Goal: Complete application form: Complete application form

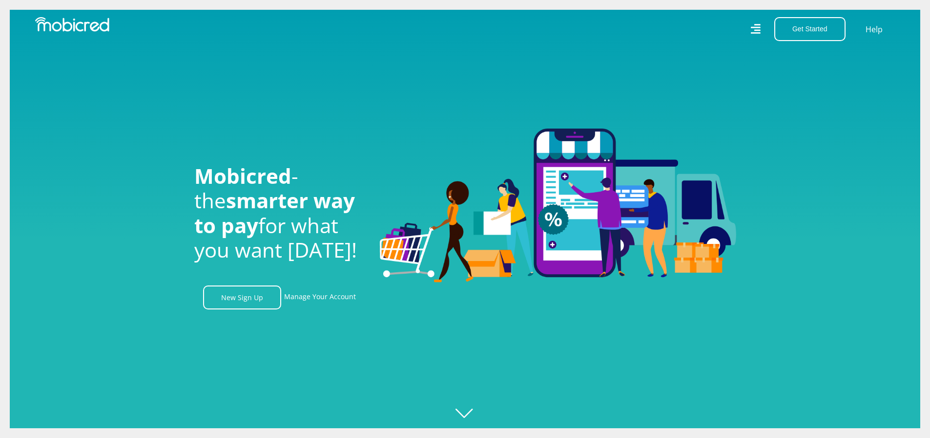
click at [752, 32] on icon at bounding box center [756, 29] width 10 height 14
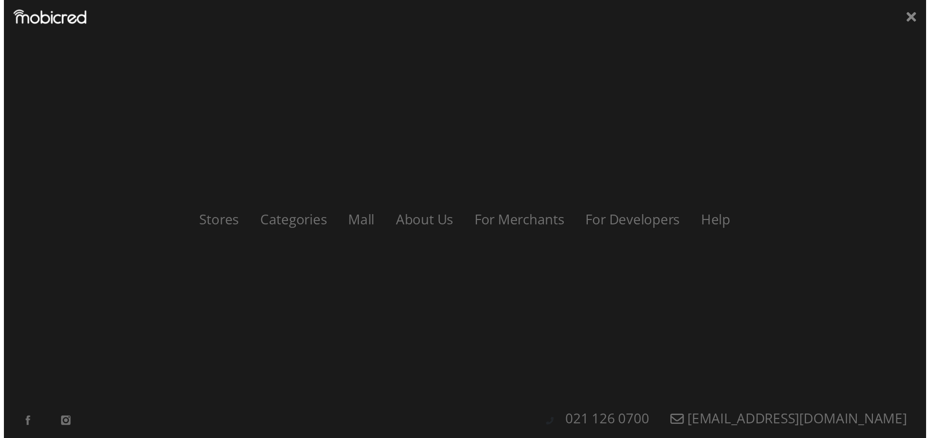
scroll to position [0, 696]
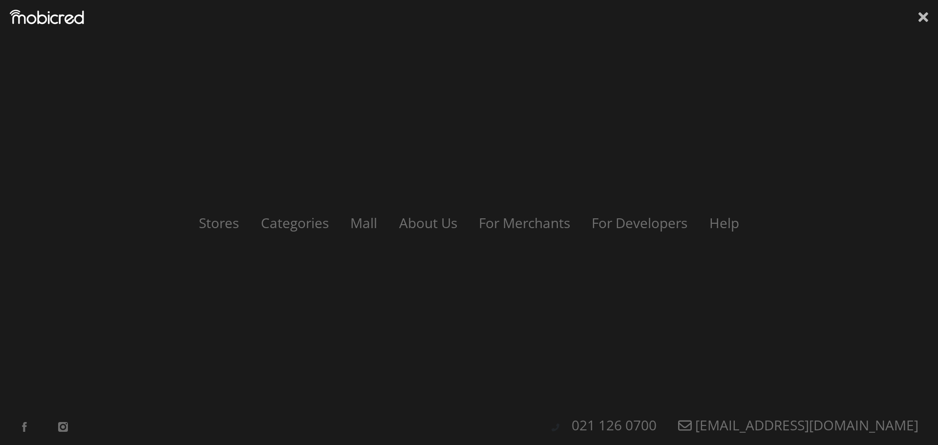
click at [923, 19] on icon at bounding box center [923, 17] width 10 height 10
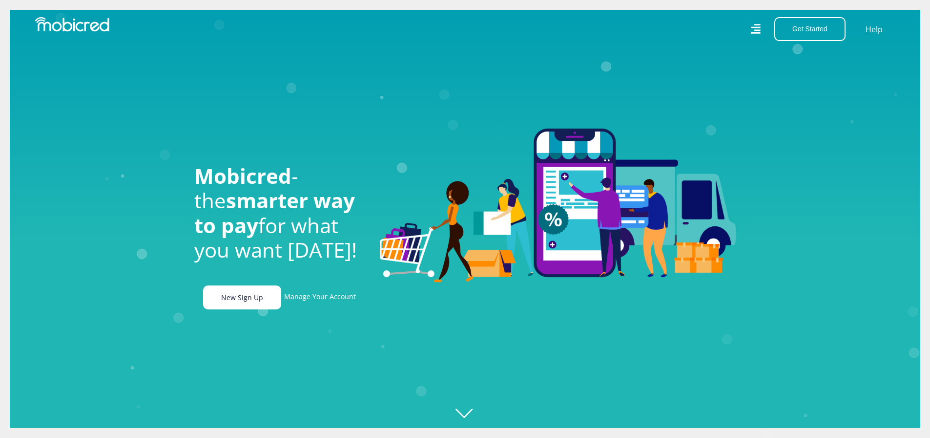
click at [253, 304] on link "New Sign Up" at bounding box center [242, 297] width 78 height 24
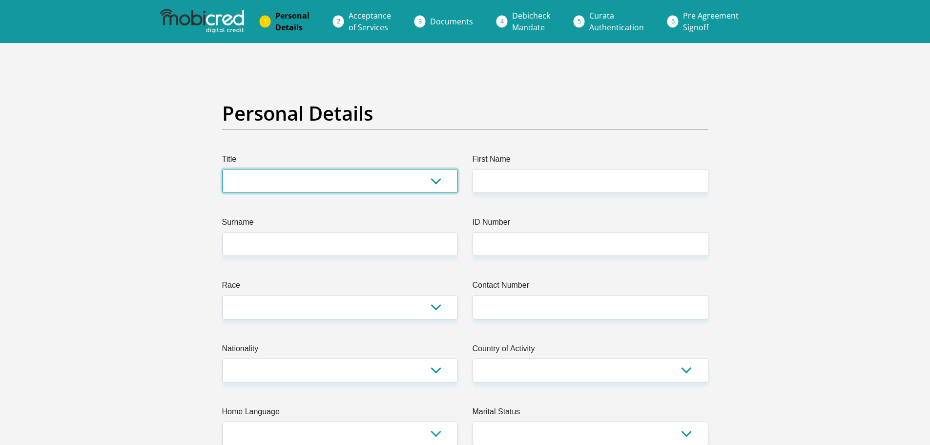
click at [306, 182] on select "Mr Ms Mrs Dr Other" at bounding box center [340, 181] width 236 height 24
select select "Mrs"
click at [222, 169] on select "Mr Ms Mrs Dr Other" at bounding box center [340, 181] width 236 height 24
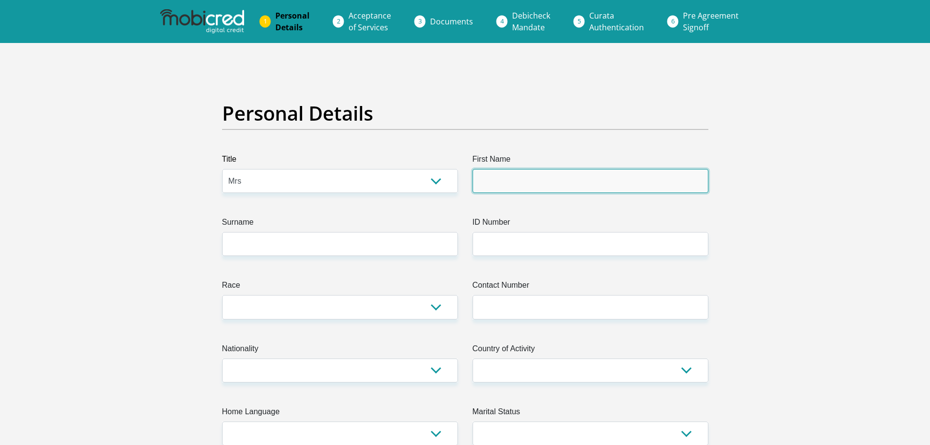
click at [527, 181] on input "First Name" at bounding box center [591, 181] width 236 height 24
type input "Boniwe"
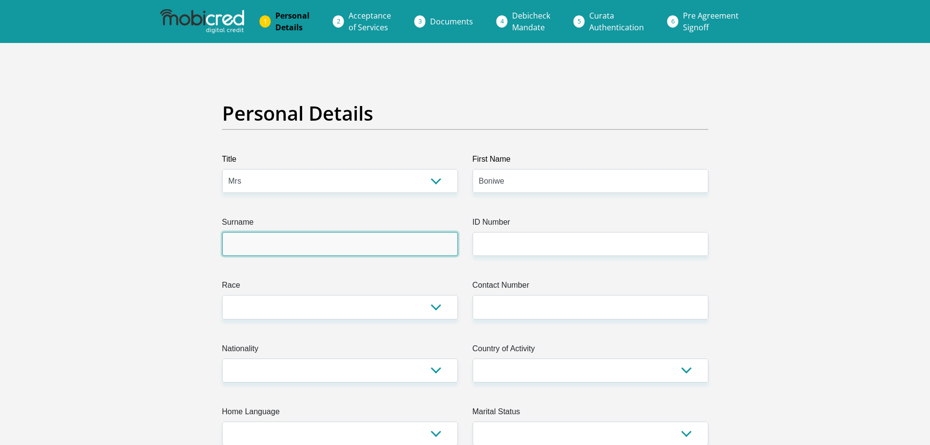
click at [274, 249] on input "Surname" at bounding box center [340, 244] width 236 height 24
type input "Madlalisa"
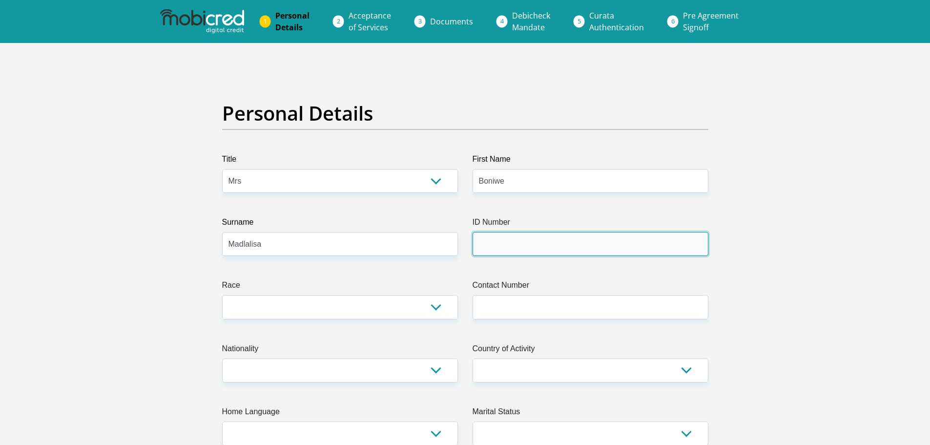
click at [507, 239] on input "ID Number" at bounding box center [591, 244] width 236 height 24
type input "9504100364084"
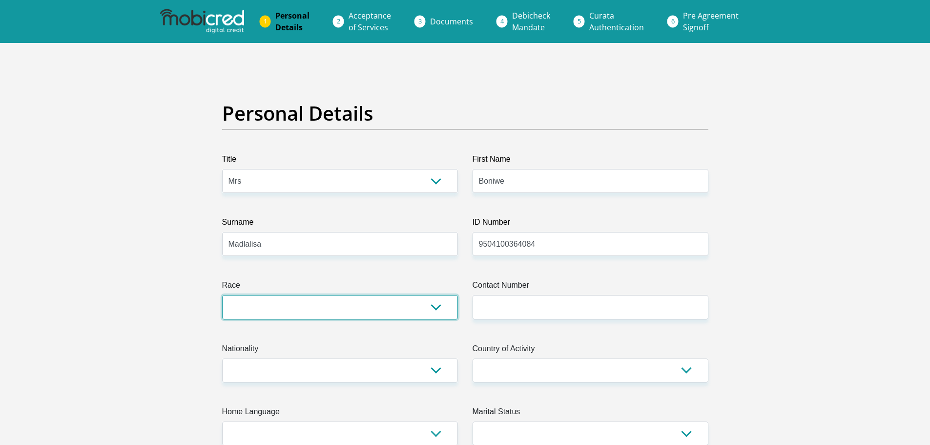
click at [319, 305] on select "Black Coloured Indian White Other" at bounding box center [340, 307] width 236 height 24
select select "1"
click at [222, 295] on select "Black Coloured Indian White Other" at bounding box center [340, 307] width 236 height 24
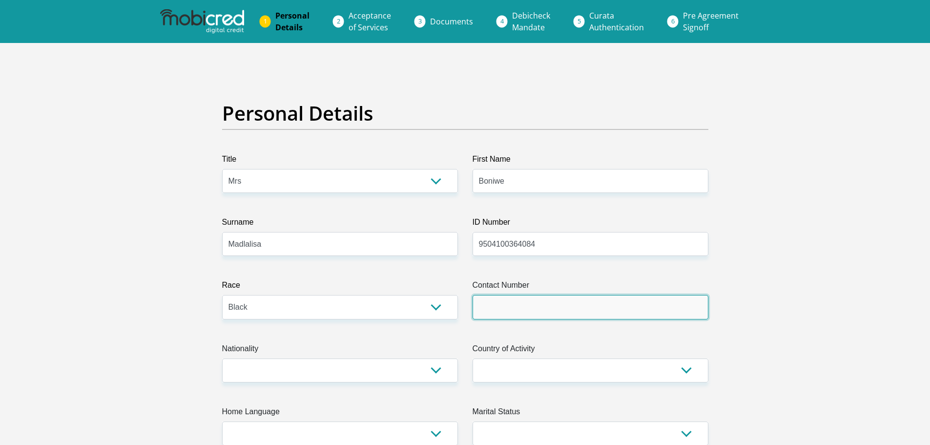
click at [525, 304] on input "Contact Number" at bounding box center [591, 307] width 236 height 24
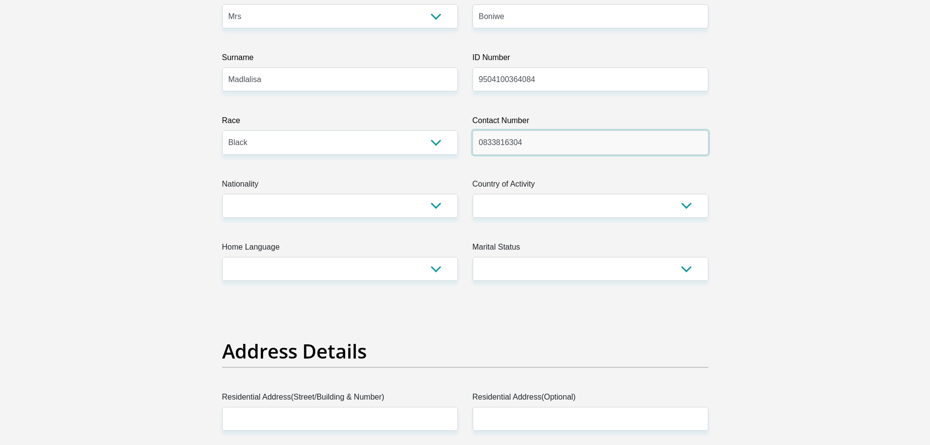
scroll to position [195, 0]
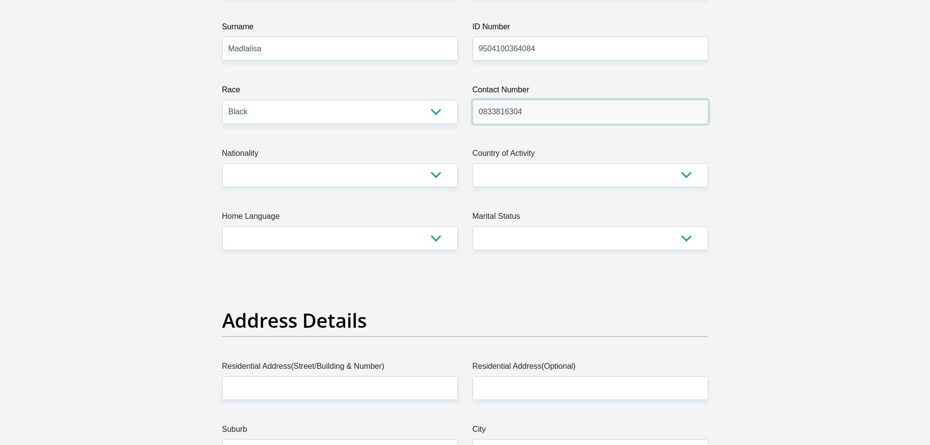
type input "0833816304"
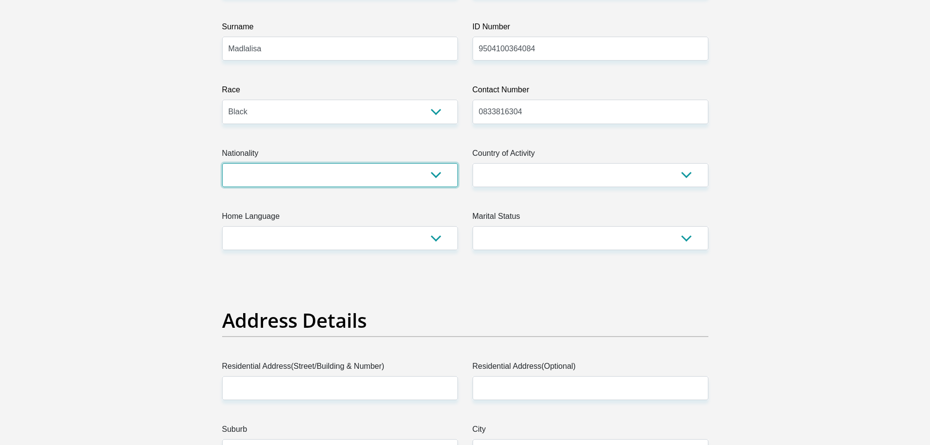
click at [321, 175] on select "South Africa Afghanistan Aland Islands Albania Algeria America Samoa American V…" at bounding box center [340, 175] width 236 height 24
select select "ZAF"
click at [222, 163] on select "South Africa Afghanistan Aland Islands Albania Algeria America Samoa American V…" at bounding box center [340, 175] width 236 height 24
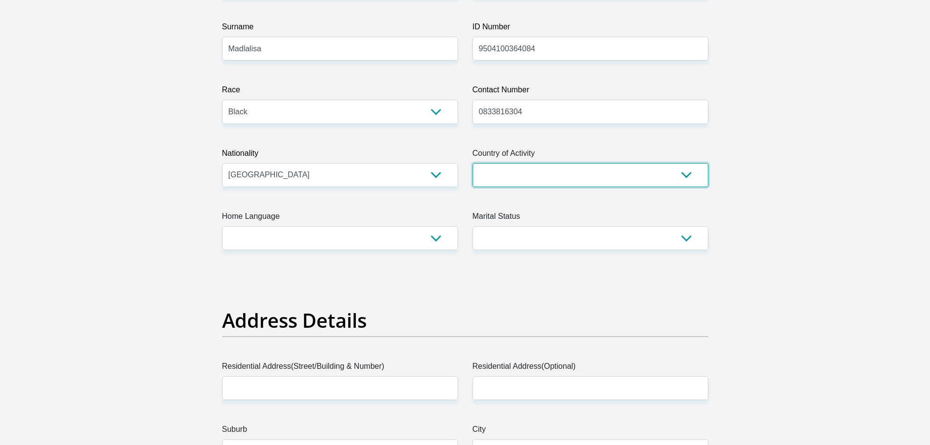
click at [501, 177] on select "South Africa Afghanistan Aland Islands Albania Algeria America Samoa American V…" at bounding box center [591, 175] width 236 height 24
select select "ZAF"
click at [473, 163] on select "South Africa Afghanistan Aland Islands Albania Algeria America Samoa American V…" at bounding box center [591, 175] width 236 height 24
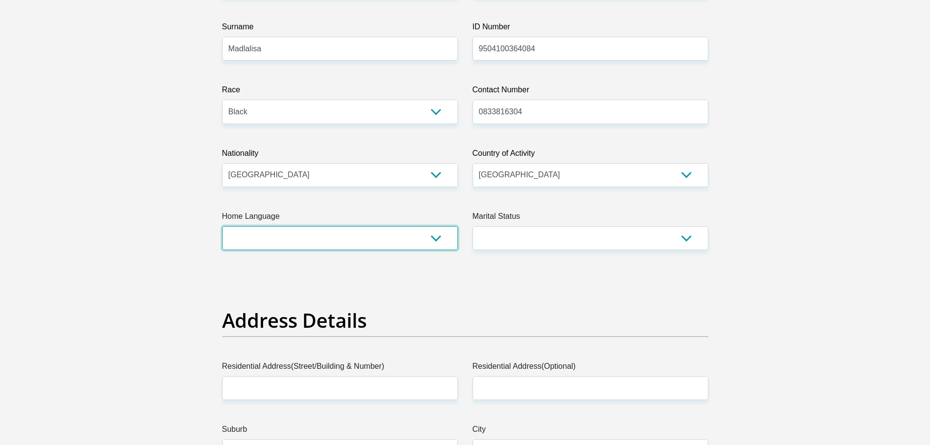
click at [283, 237] on select "Afrikaans English Sepedi South Ndebele Southern Sotho Swati Tsonga Tswana Venda…" at bounding box center [340, 238] width 236 height 24
select select "xho"
click at [222, 226] on select "Afrikaans English Sepedi South Ndebele Southern Sotho Swati Tsonga Tswana Venda…" at bounding box center [340, 238] width 236 height 24
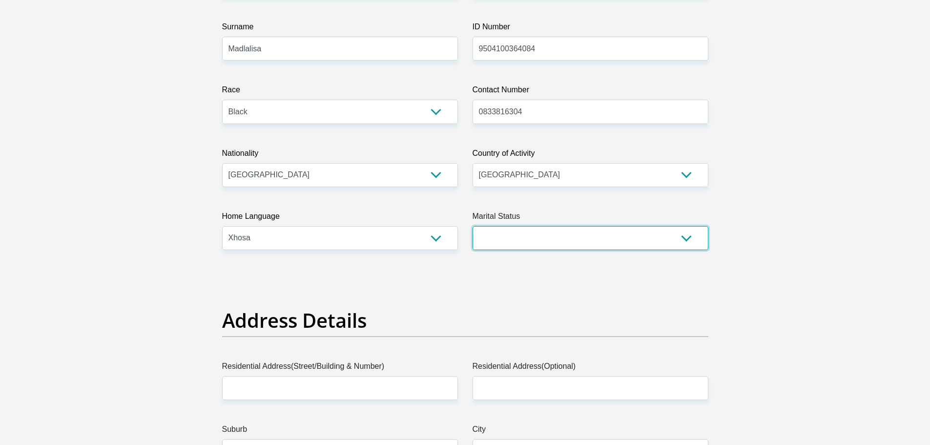
click at [516, 245] on select "Married ANC Single Divorced Widowed Married COP or Customary Law" at bounding box center [591, 238] width 236 height 24
select select "1"
click at [473, 226] on select "Married ANC Single Divorced Widowed Married COP or Customary Law" at bounding box center [591, 238] width 236 height 24
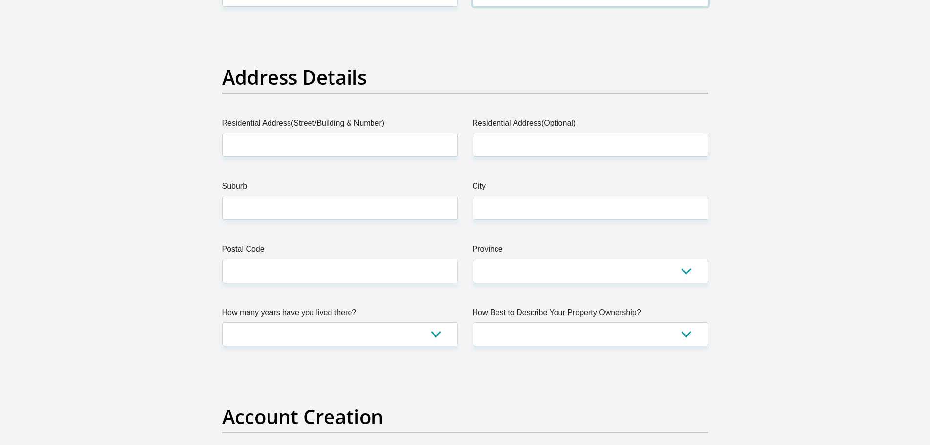
scroll to position [440, 0]
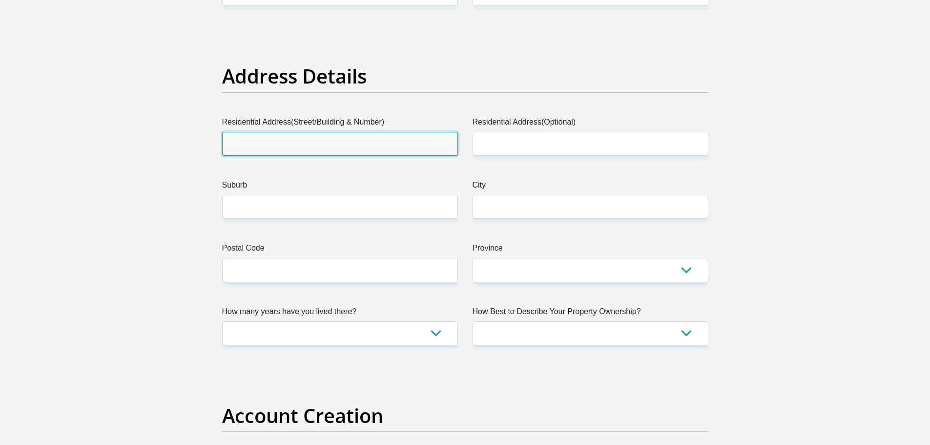
click at [244, 139] on input "Residential Address(Street/Building & Number)" at bounding box center [340, 144] width 236 height 24
type input "35 Tshabanqa street"
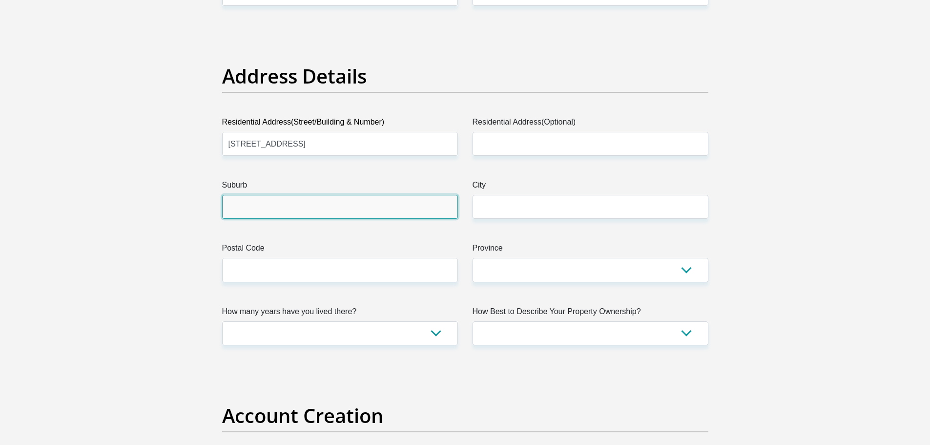
click at [307, 209] on input "Suburb" at bounding box center [340, 207] width 236 height 24
type input "Motherwell"
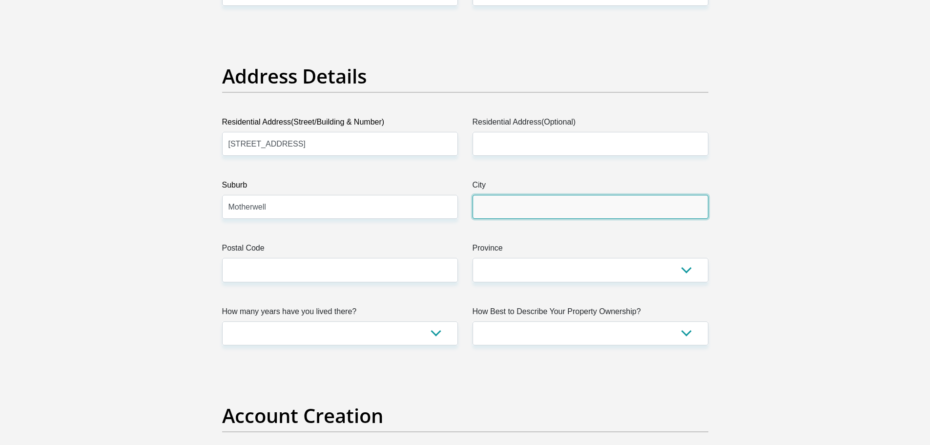
click at [549, 208] on input "City" at bounding box center [591, 207] width 236 height 24
type input "Port Elizabeth"
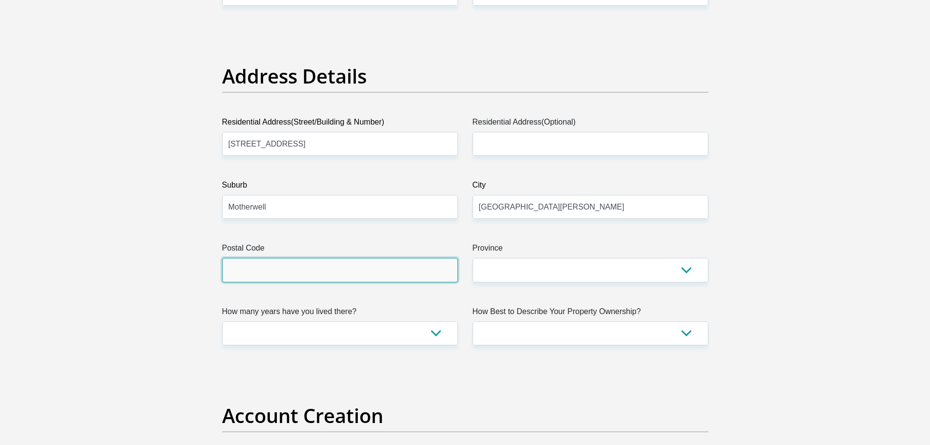
click at [304, 274] on input "Postal Code" at bounding box center [340, 270] width 236 height 24
type input "6211"
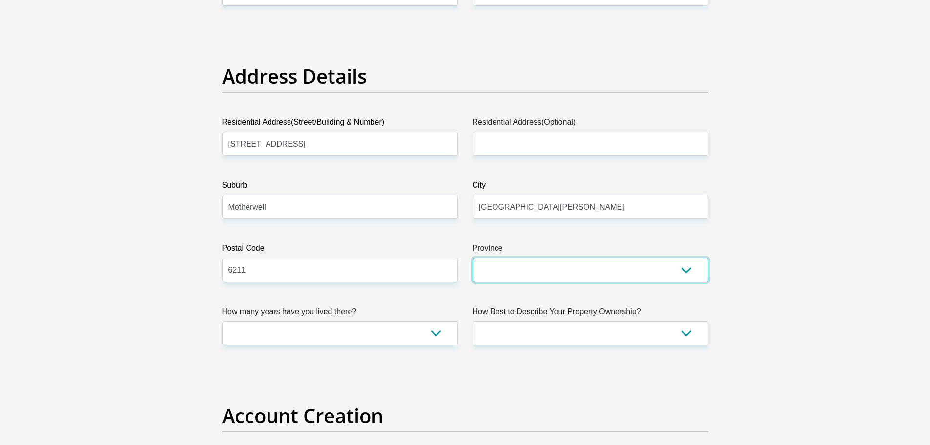
click at [524, 258] on select "Eastern Cape Free State Gauteng KwaZulu-Natal Limpopo Mpumalanga Northern Cape …" at bounding box center [591, 270] width 236 height 24
select select "Eastern Cape"
click at [473, 258] on select "Eastern Cape Free State Gauteng KwaZulu-Natal Limpopo Mpumalanga Northern Cape …" at bounding box center [591, 270] width 236 height 24
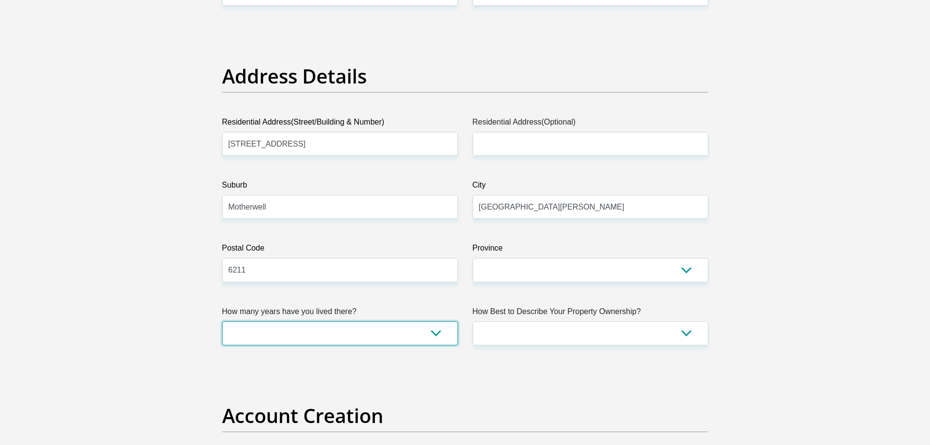
click at [331, 332] on select "less than 1 year 1-3 years 3-5 years 5+ years" at bounding box center [340, 333] width 236 height 24
select select "4"
click at [222, 321] on select "less than 1 year 1-3 years 3-5 years 5+ years" at bounding box center [340, 333] width 236 height 24
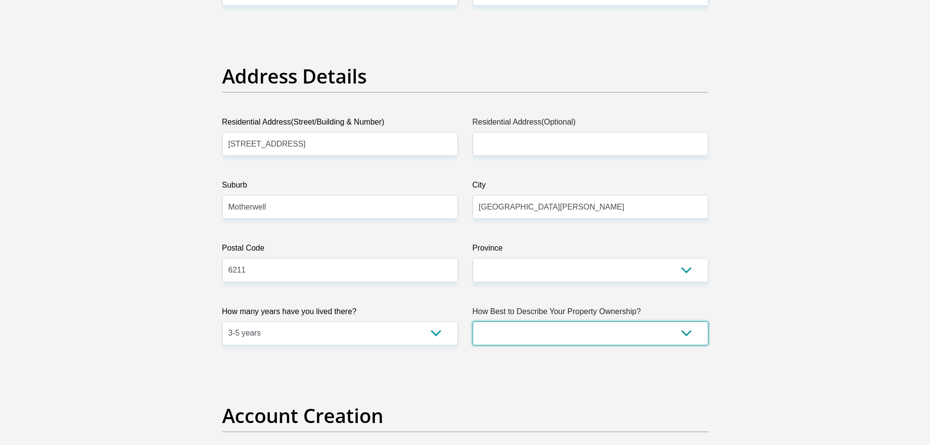
click at [499, 335] on select "Owned Rented Family Owned Company Dwelling" at bounding box center [591, 333] width 236 height 24
select select "Owned"
click at [473, 321] on select "Owned Rented Family Owned Company Dwelling" at bounding box center [591, 333] width 236 height 24
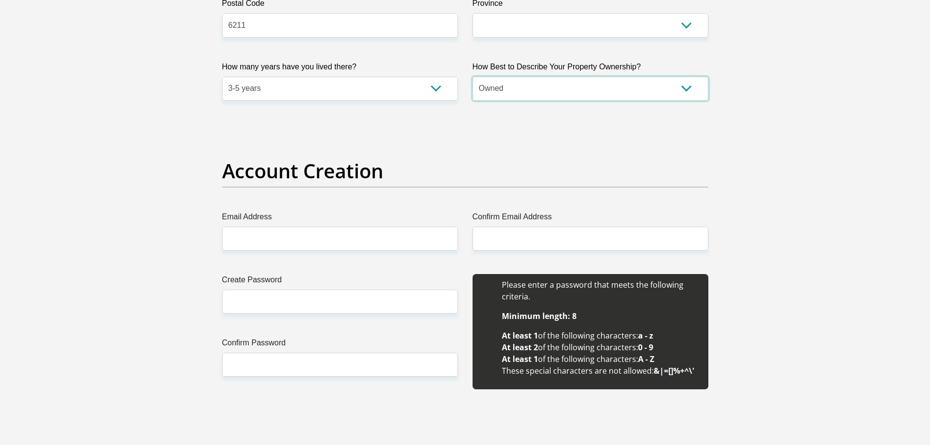
scroll to position [684, 0]
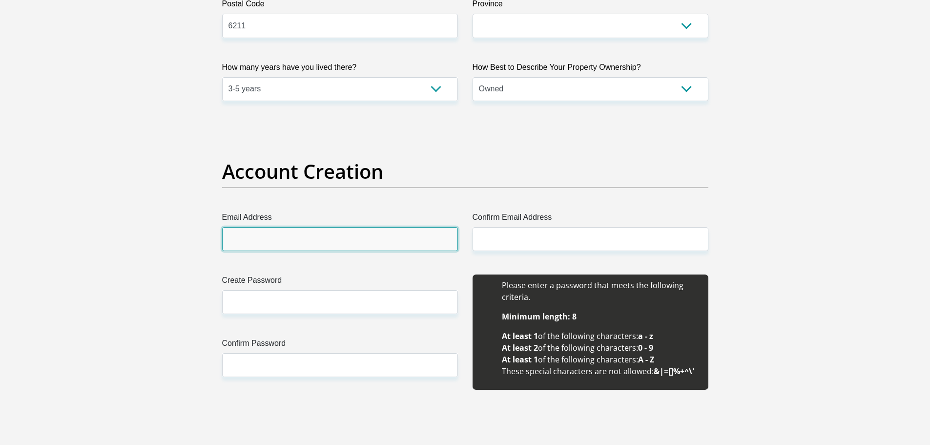
click at [308, 243] on input "Email Address" at bounding box center [340, 239] width 236 height 24
type input "boniwe9@gmail.com"
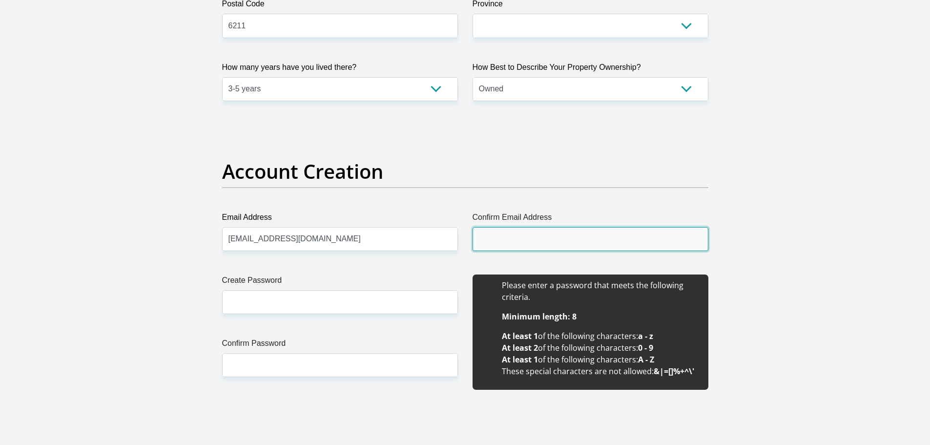
click at [508, 240] on input "Confirm Email Address" at bounding box center [591, 239] width 236 height 24
type input "boniwe9@gmail.com"
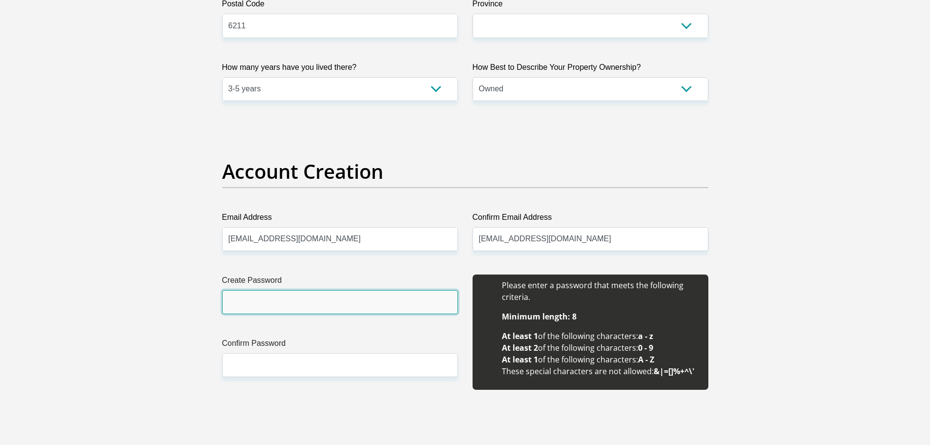
click at [302, 304] on input "Create Password" at bounding box center [340, 302] width 236 height 24
type input "Ayazingca@123"
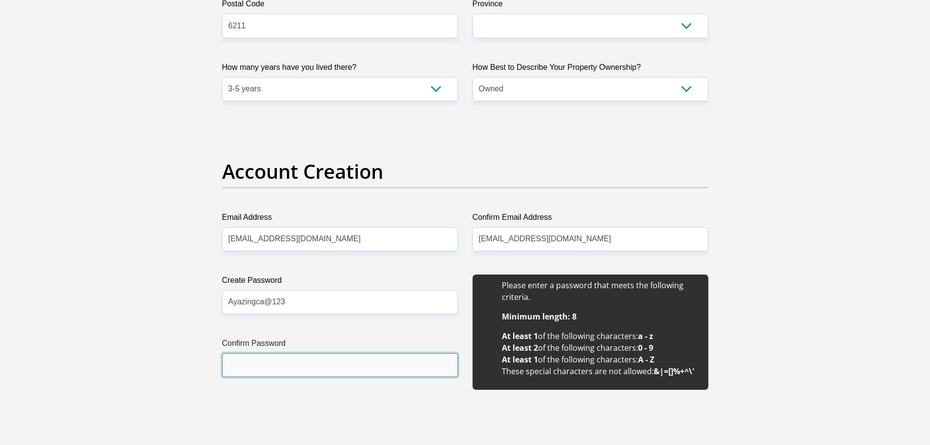
click at [268, 366] on input "Confirm Password" at bounding box center [340, 365] width 236 height 24
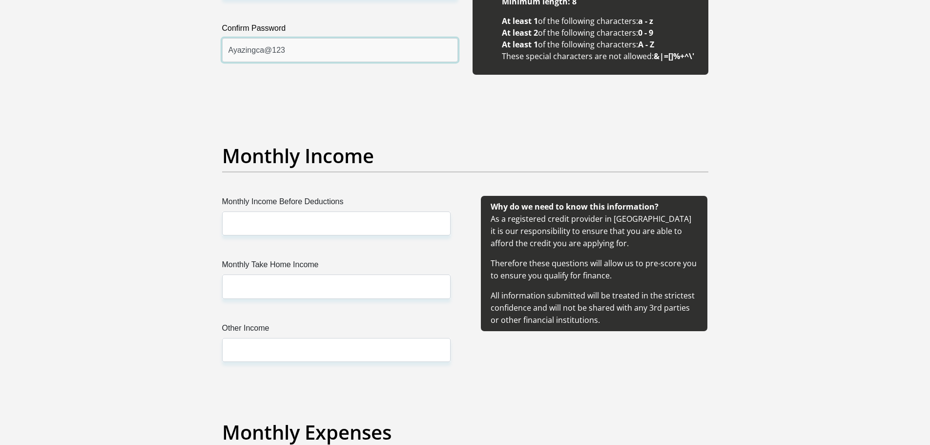
scroll to position [977, 0]
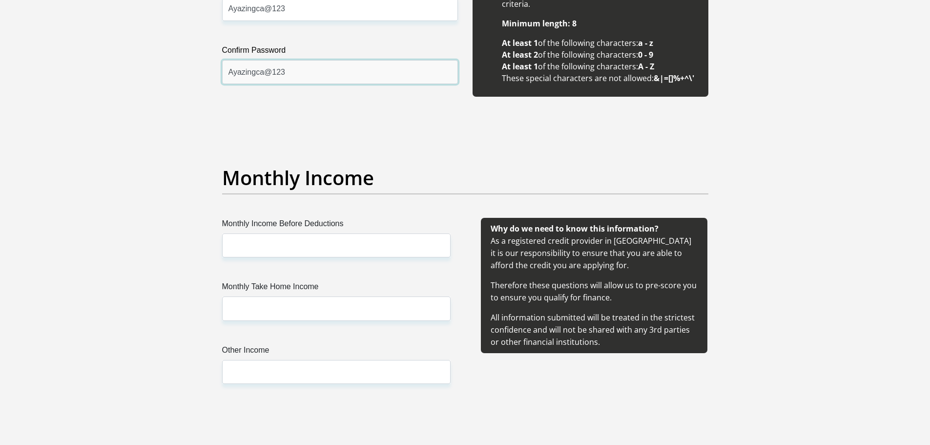
type input "Ayazingca@123"
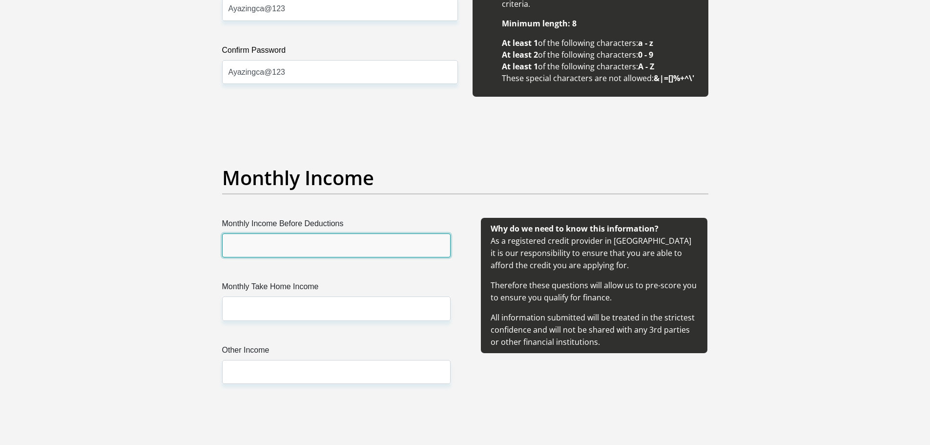
click at [239, 247] on input "Monthly Income Before Deductions" at bounding box center [336, 245] width 229 height 24
type input "10750"
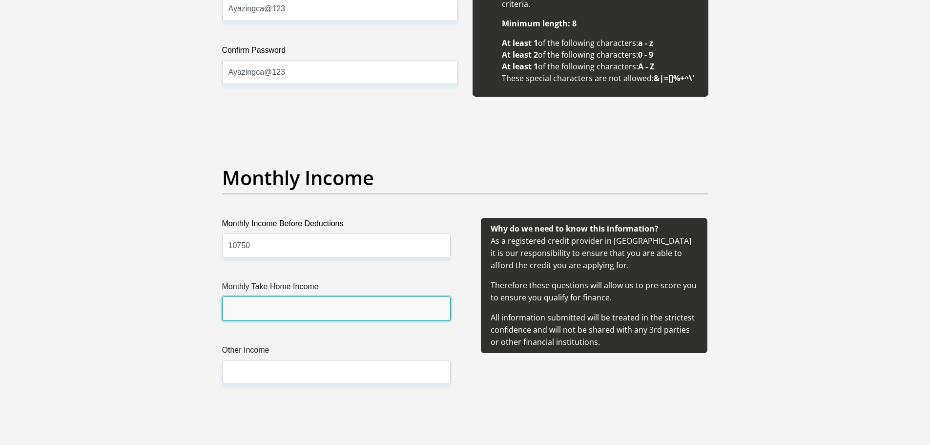
click at [267, 310] on input "Monthly Take Home Income" at bounding box center [336, 308] width 229 height 24
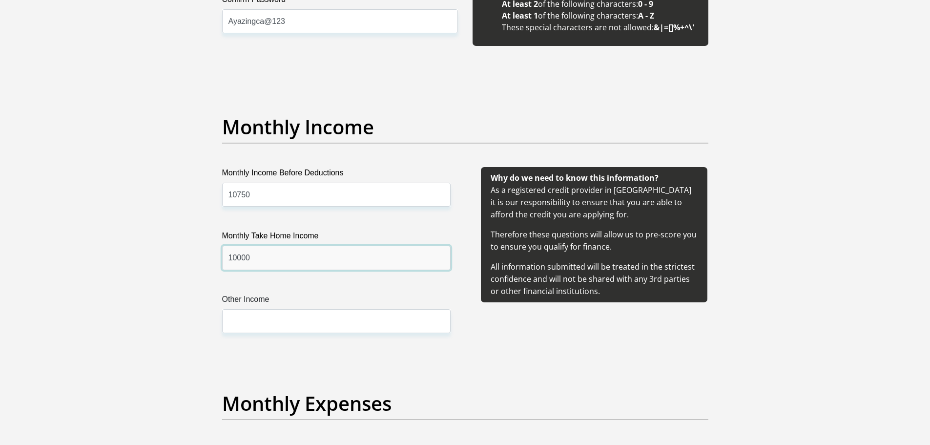
scroll to position [1075, 0]
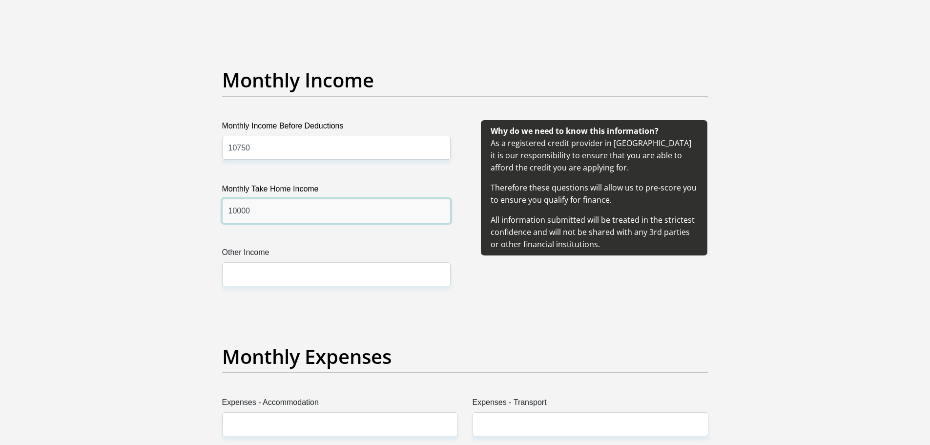
type input "10000"
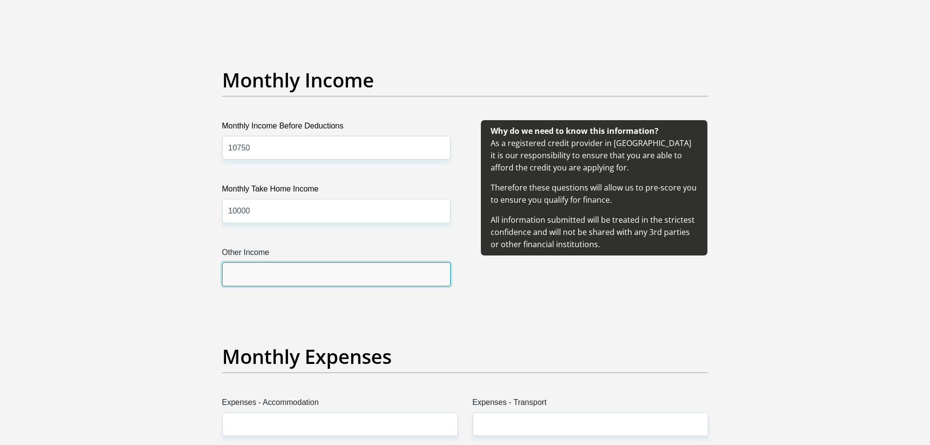
click at [270, 280] on input "Other Income" at bounding box center [336, 274] width 229 height 24
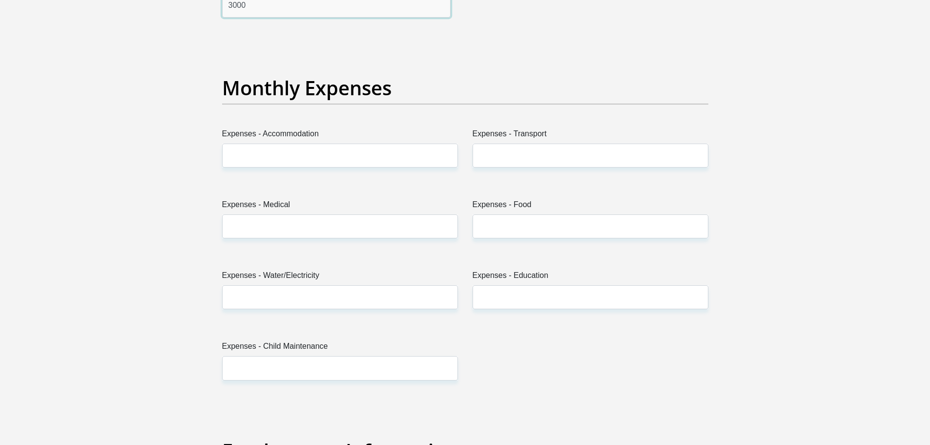
scroll to position [1368, 0]
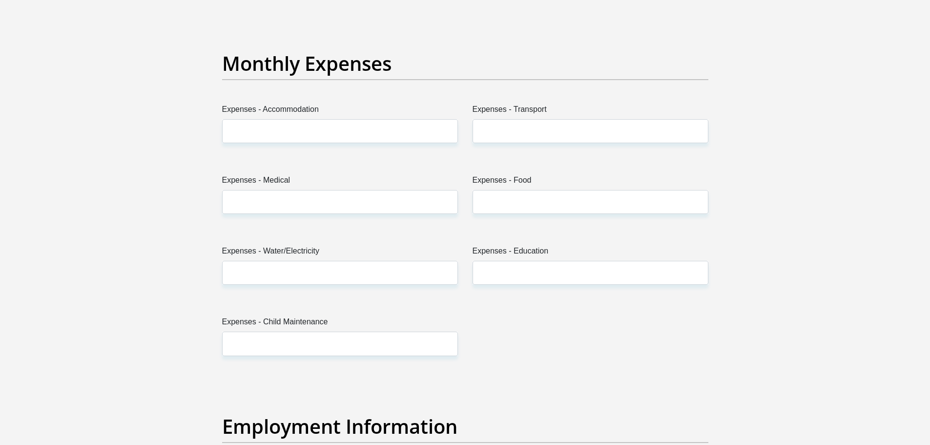
type input "3000"
click at [334, 128] on input "Expenses - Accommodation" at bounding box center [340, 131] width 236 height 24
type input "0"
click at [484, 129] on input "Expenses - Transport" at bounding box center [591, 131] width 236 height 24
type input "1000"
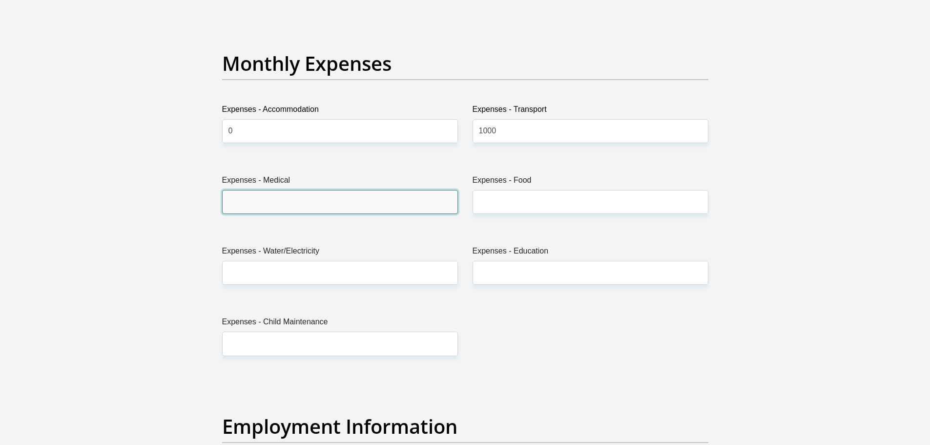
click at [276, 202] on input "Expenses - Medical" at bounding box center [340, 202] width 236 height 24
type input "0"
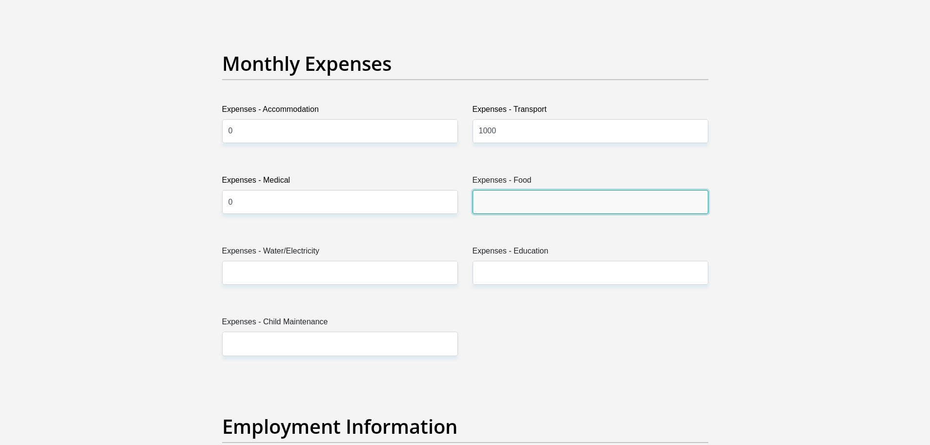
click at [523, 203] on input "Expenses - Food" at bounding box center [591, 202] width 236 height 24
type input "3"
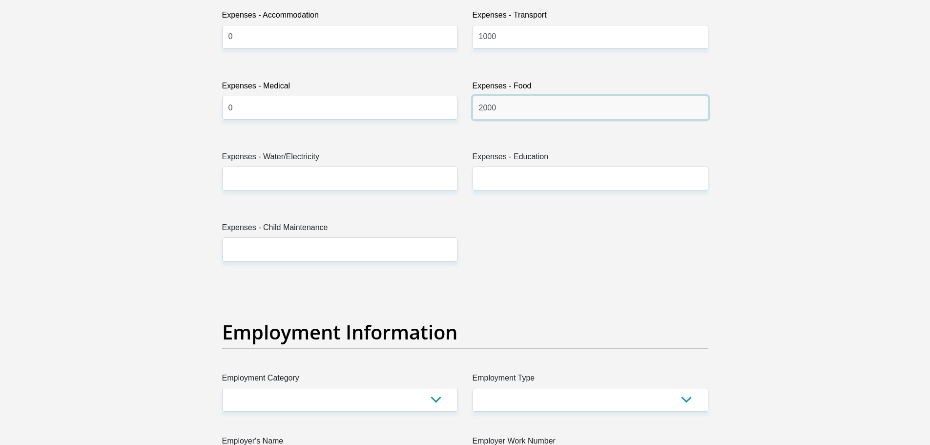
scroll to position [1465, 0]
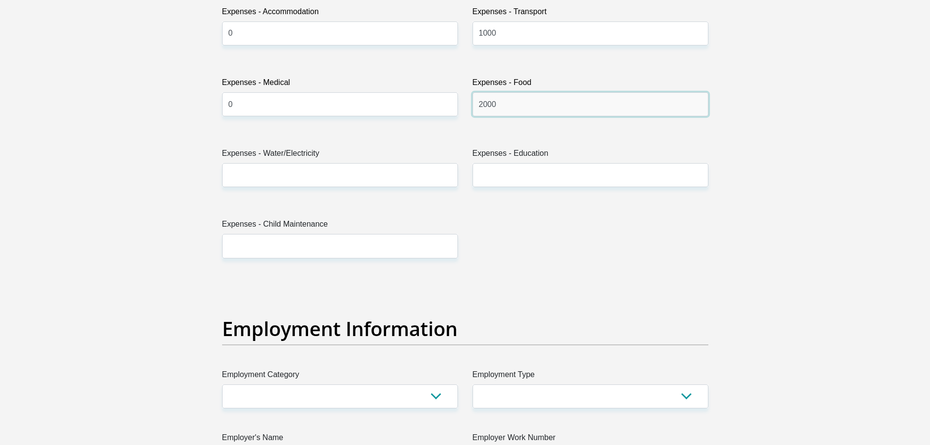
type input "2000"
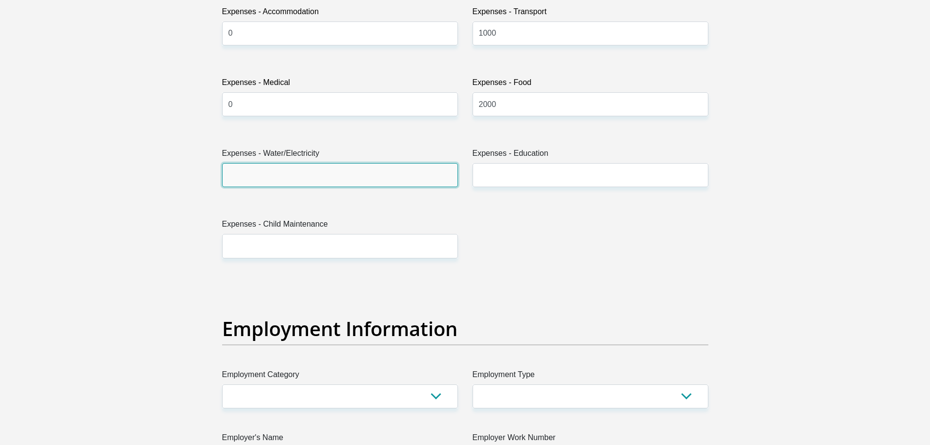
click at [312, 175] on input "Expenses - Water/Electricity" at bounding box center [340, 175] width 236 height 24
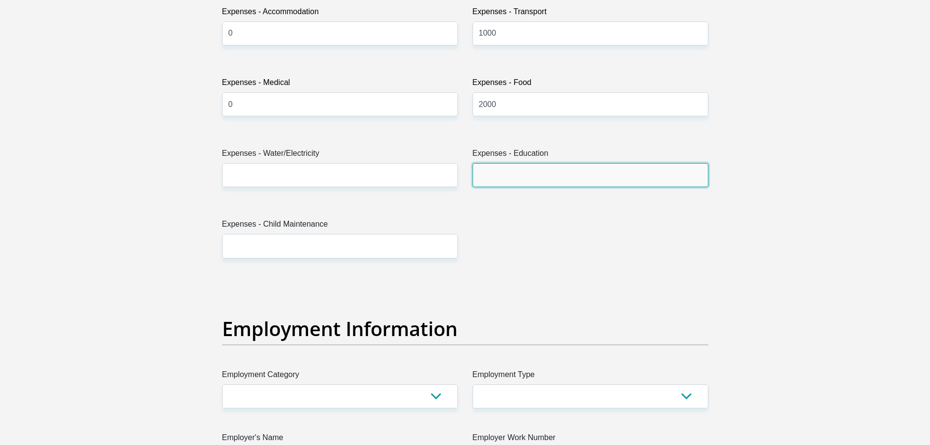
click at [498, 178] on input "Expenses - Education" at bounding box center [591, 175] width 236 height 24
type input "0"
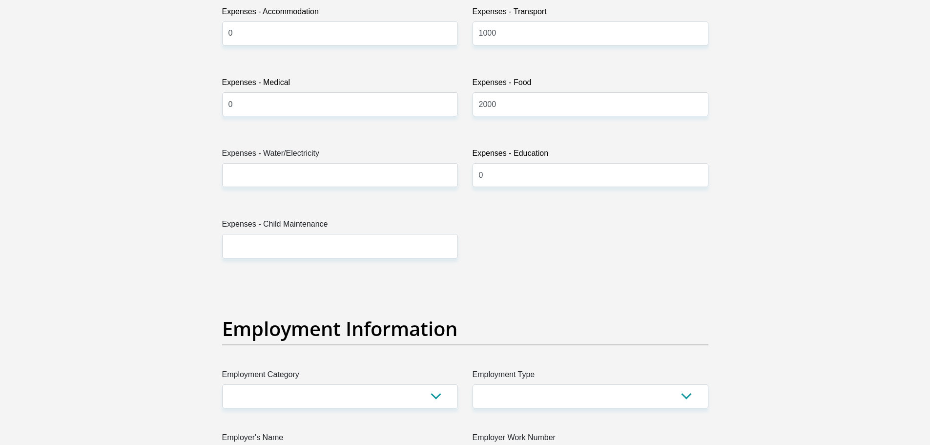
click at [282, 159] on label "Expenses - Water/Electricity" at bounding box center [340, 156] width 236 height 16
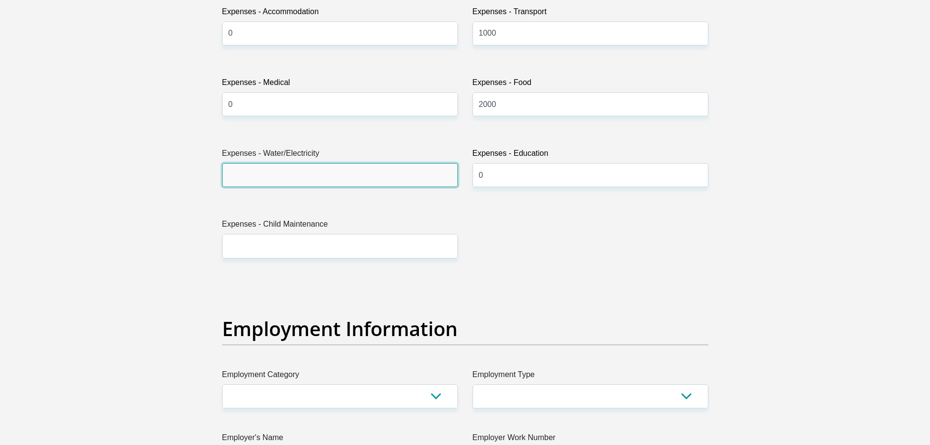
click at [282, 163] on input "Expenses - Water/Electricity" at bounding box center [340, 175] width 236 height 24
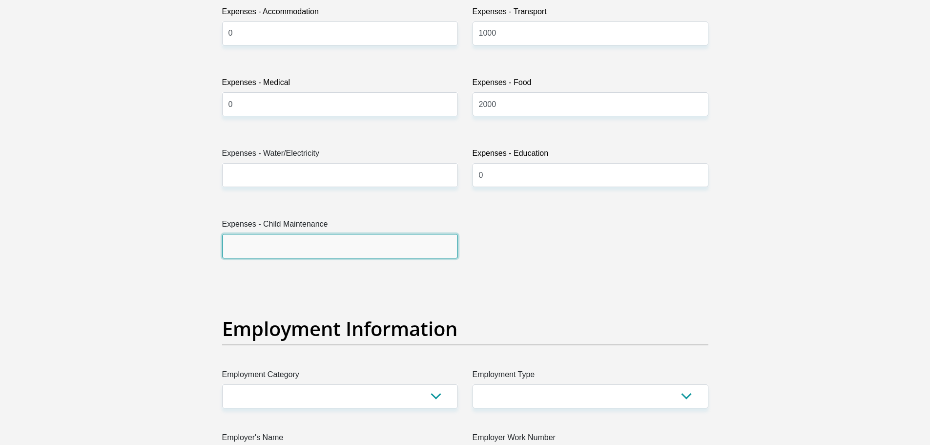
click at [263, 243] on input "Expenses - Child Maintenance" at bounding box center [340, 246] width 236 height 24
type input "0"
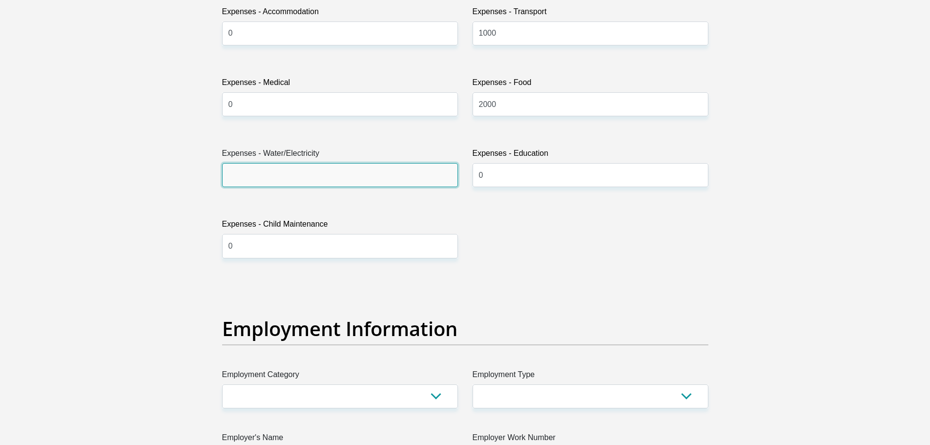
click at [257, 167] on input "Expenses - Water/Electricity" at bounding box center [340, 175] width 236 height 24
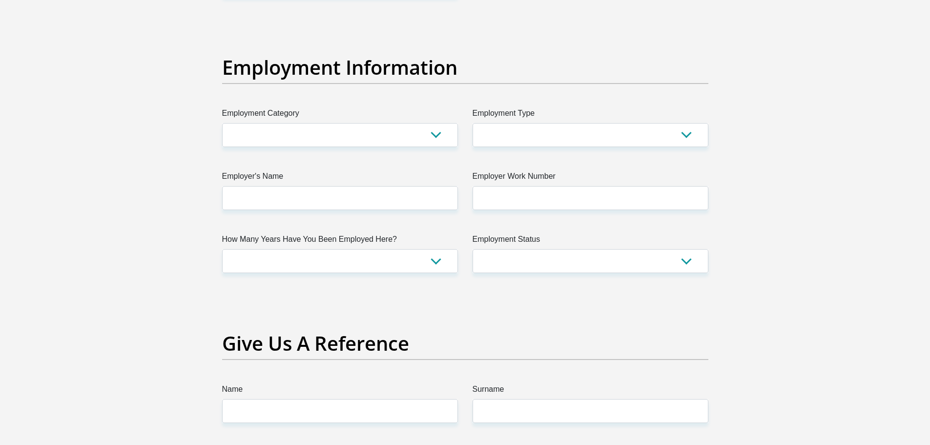
scroll to position [1709, 0]
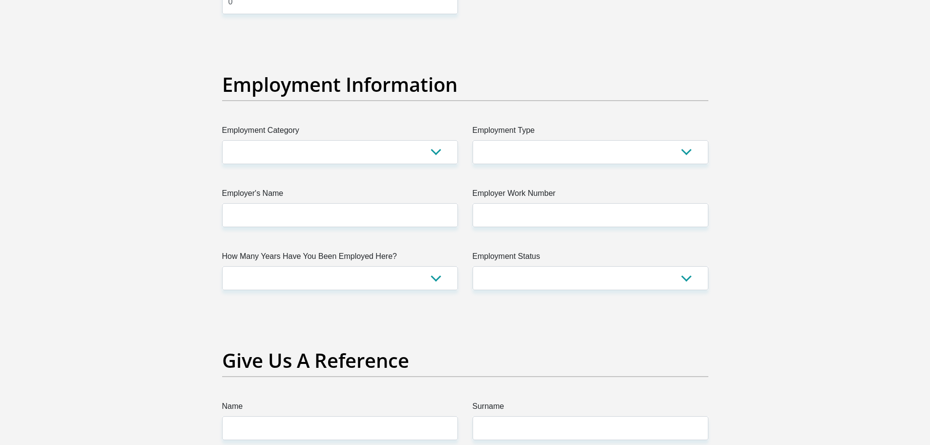
type input "500"
click at [436, 154] on select "AGRICULTURE ALCOHOL & TOBACCO CONSTRUCTION MATERIALS METALLURGY EQUIPMENT FOR R…" at bounding box center [340, 152] width 236 height 24
click at [366, 153] on select "AGRICULTURE ALCOHOL & TOBACCO CONSTRUCTION MATERIALS METALLURGY EQUIPMENT FOR R…" at bounding box center [340, 152] width 236 height 24
click at [411, 149] on select "AGRICULTURE ALCOHOL & TOBACCO CONSTRUCTION MATERIALS METALLURGY EQUIPMENT FOR R…" at bounding box center [340, 152] width 236 height 24
click at [532, 159] on select "College/Lecturer Craft Seller Creative Driver Executive Farmer Forces - Non Com…" at bounding box center [591, 152] width 236 height 24
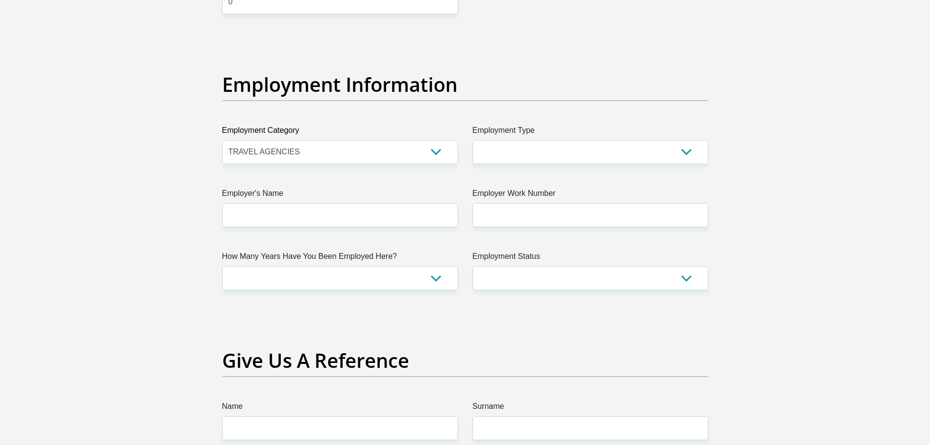
click at [537, 126] on label "Employment Type" at bounding box center [591, 133] width 236 height 16
click at [537, 140] on select "College/Lecturer Craft Seller Creative Driver Executive Farmer Forces - Non Com…" at bounding box center [591, 152] width 236 height 24
click at [570, 149] on select "College/Lecturer Craft Seller Creative Driver Executive Farmer Forces - Non Com…" at bounding box center [591, 152] width 236 height 24
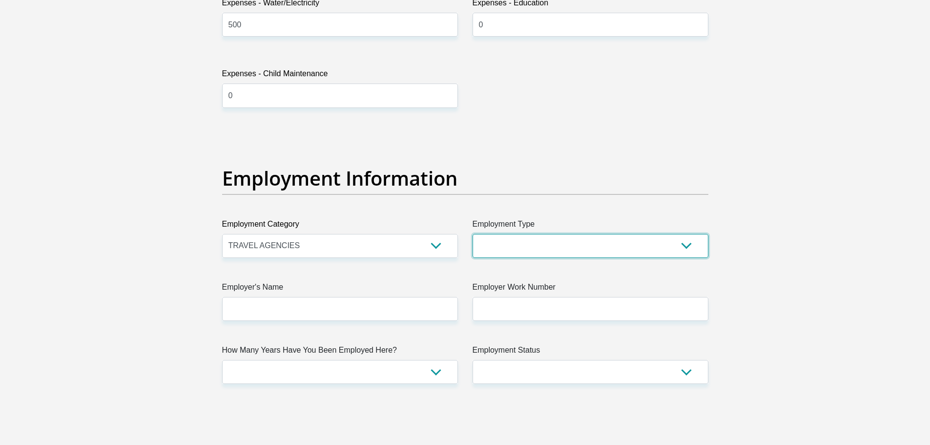
scroll to position [1612, 0]
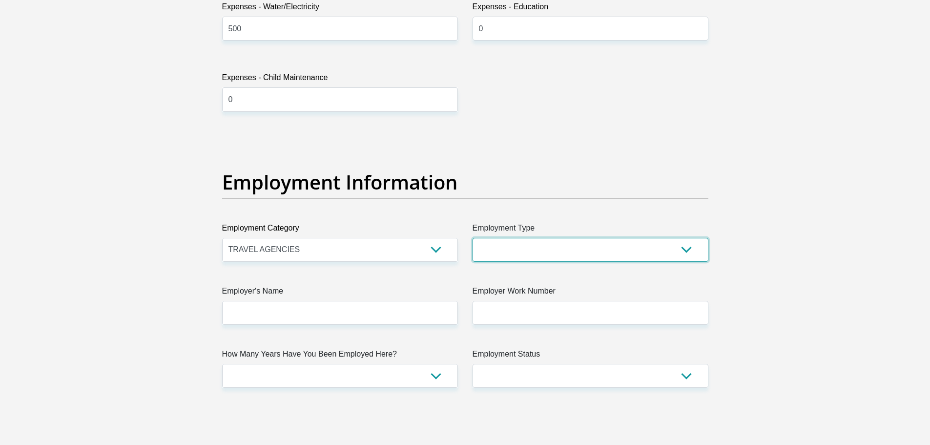
click at [545, 249] on select "College/Lecturer Craft Seller Creative Driver Executive Farmer Forces - Non Com…" at bounding box center [591, 250] width 236 height 24
click at [302, 243] on select "AGRICULTURE ALCOHOL & TOBACCO CONSTRUCTION MATERIALS METALLURGY EQUIPMENT FOR R…" at bounding box center [340, 250] width 236 height 24
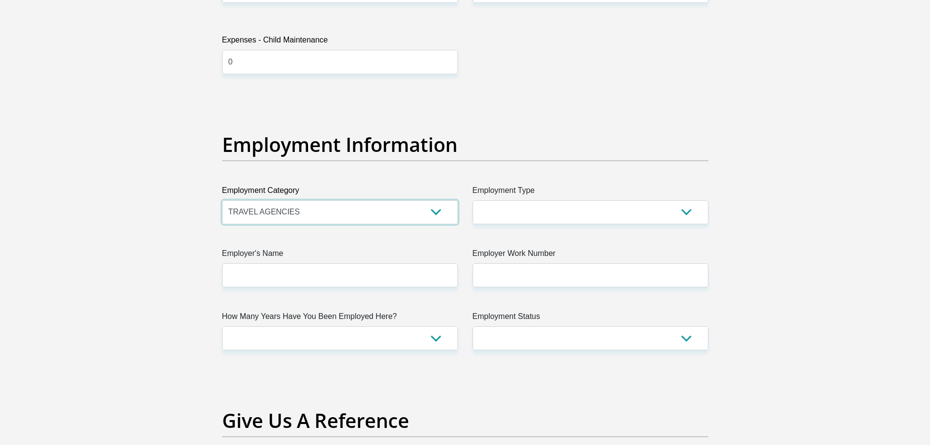
scroll to position [1661, 0]
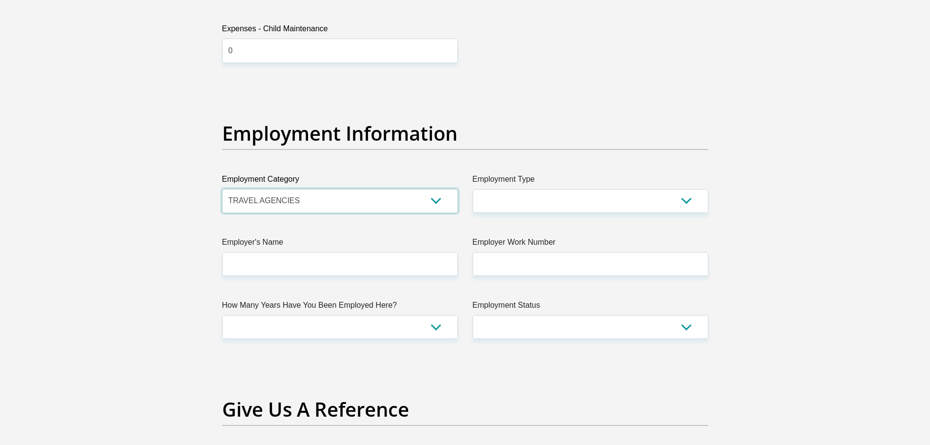
click at [300, 192] on select "AGRICULTURE ALCOHOL & TOBACCO CONSTRUCTION MATERIALS METALLURGY EQUIPMENT FOR R…" at bounding box center [340, 201] width 236 height 24
select select "13"
click at [222, 189] on select "AGRICULTURE ALCOHOL & TOBACCO CONSTRUCTION MATERIALS METALLURGY EQUIPMENT FOR R…" at bounding box center [340, 201] width 236 height 24
click at [502, 197] on select "College/Lecturer Craft Seller Creative Driver Executive Farmer Forces - Non Com…" at bounding box center [591, 201] width 236 height 24
click at [518, 203] on select "College/Lecturer Craft Seller Creative Driver Executive Farmer Forces - Non Com…" at bounding box center [591, 201] width 236 height 24
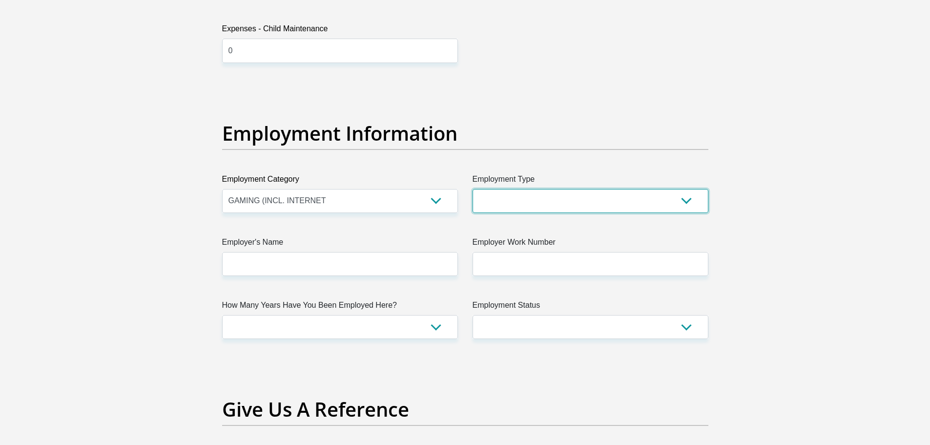
click at [518, 203] on select "College/Lecturer Craft Seller Creative Driver Executive Farmer Forces - Non Com…" at bounding box center [591, 201] width 236 height 24
select select "Sales"
click at [473, 189] on select "College/Lecturer Craft Seller Creative Driver Executive Farmer Forces - Non Com…" at bounding box center [591, 201] width 236 height 24
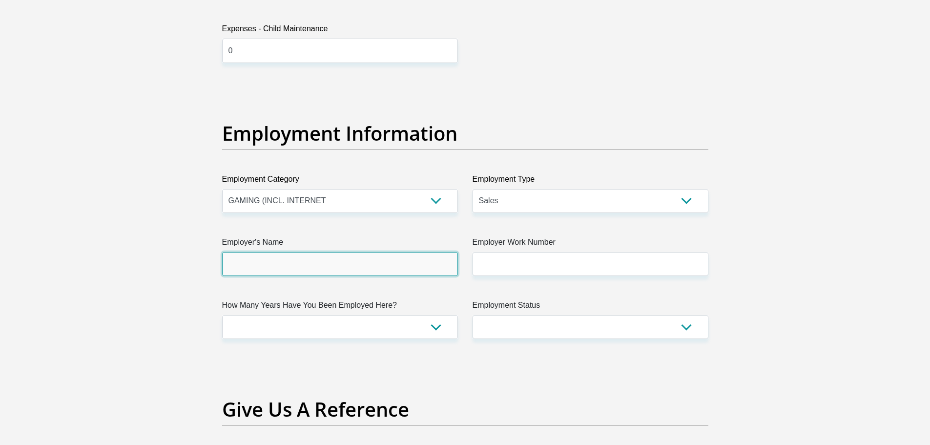
click at [403, 270] on input "Employer's Name" at bounding box center [340, 264] width 236 height 24
type input "AxxessDSL"
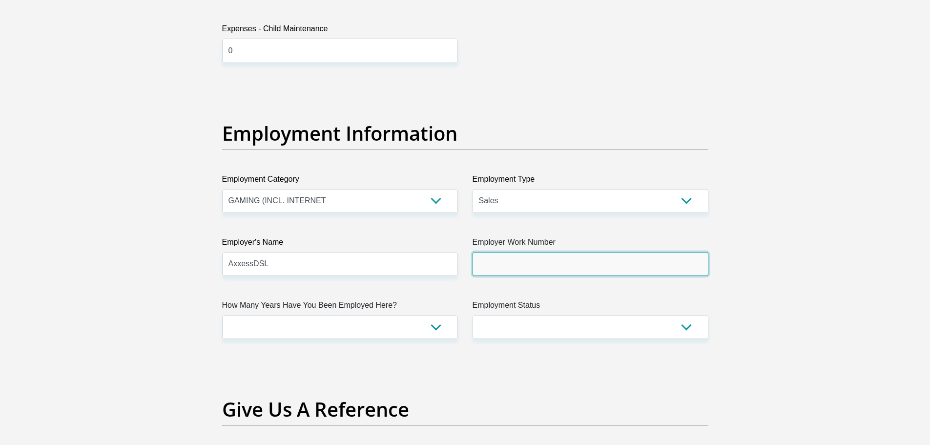
click at [555, 269] on input "Employer Work Number" at bounding box center [591, 264] width 236 height 24
type input "0878211100"
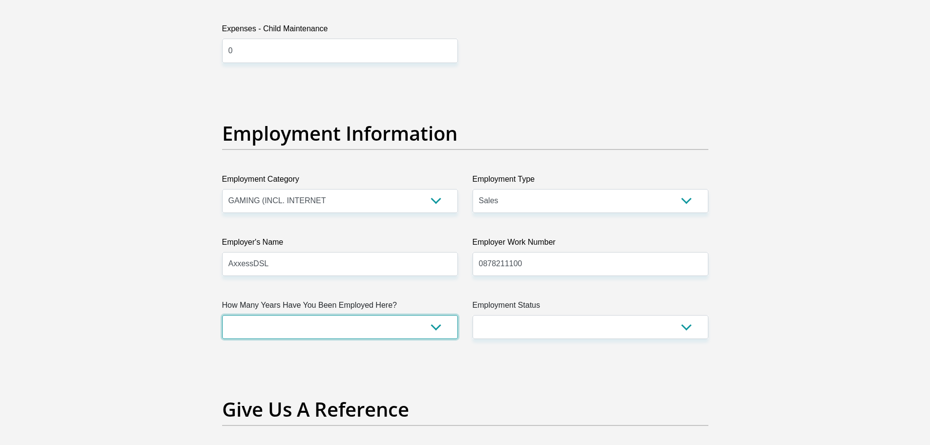
click at [342, 325] on select "less than 1 year 1-3 years 3-5 years 5+ years" at bounding box center [340, 327] width 236 height 24
select select "48"
click at [222, 315] on select "less than 1 year 1-3 years 3-5 years 5+ years" at bounding box center [340, 327] width 236 height 24
click at [540, 323] on select "Permanent/Full-time Part-time/Casual Contract Worker Self-Employed Housewife Re…" at bounding box center [591, 327] width 236 height 24
select select "1"
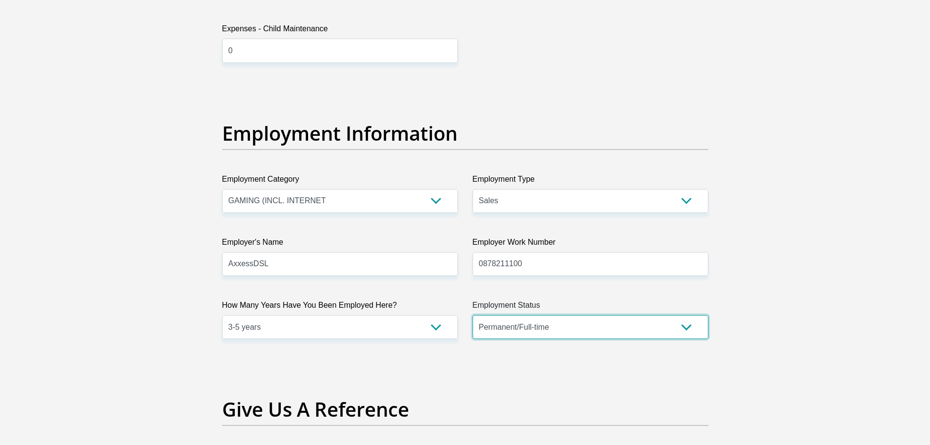
click at [473, 315] on select "Permanent/Full-time Part-time/Casual Contract Worker Self-Employed Housewife Re…" at bounding box center [591, 327] width 236 height 24
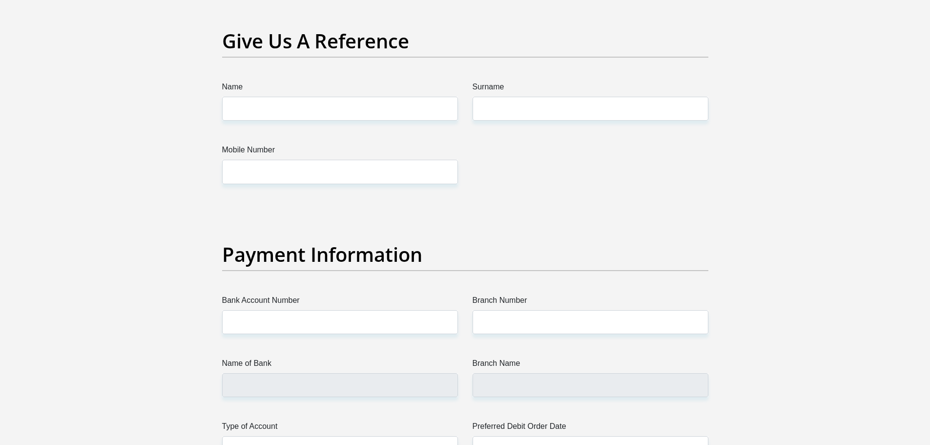
scroll to position [2051, 0]
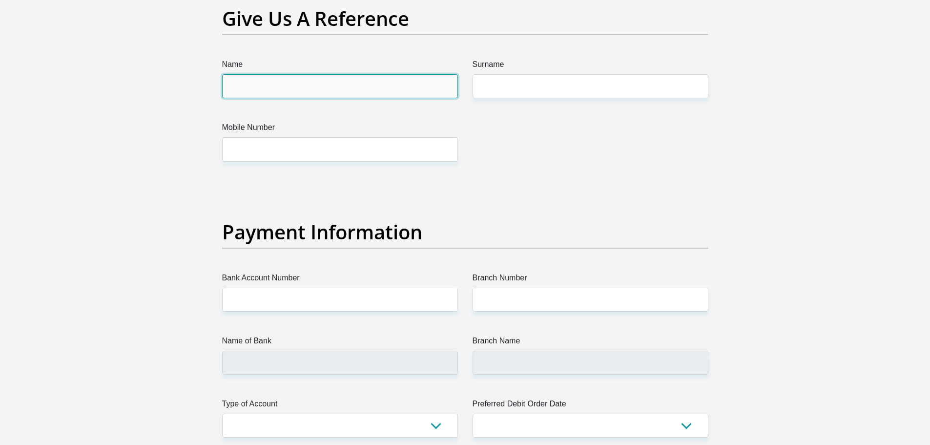
click at [295, 86] on input "Name" at bounding box center [340, 86] width 236 height 24
click at [291, 86] on input "Name" at bounding box center [340, 86] width 236 height 24
type input "Ntsikelelo"
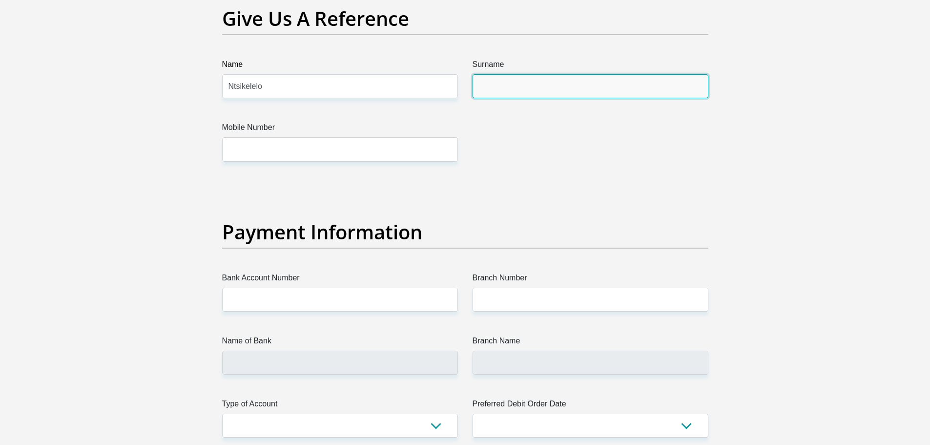
click at [556, 87] on input "Surname" at bounding box center [591, 86] width 236 height 24
click at [486, 92] on input "madlalisa" at bounding box center [591, 86] width 236 height 24
type input "Madlalisa"
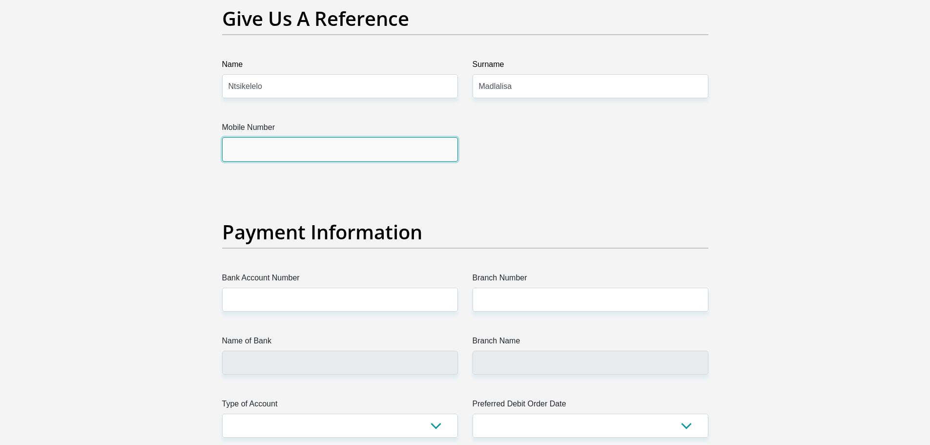
click at [401, 157] on input "Mobile Number" at bounding box center [340, 149] width 236 height 24
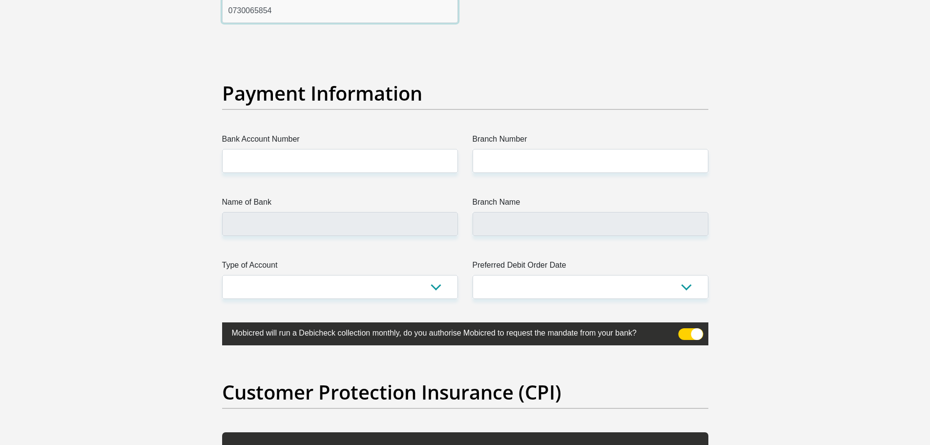
scroll to position [2198, 0]
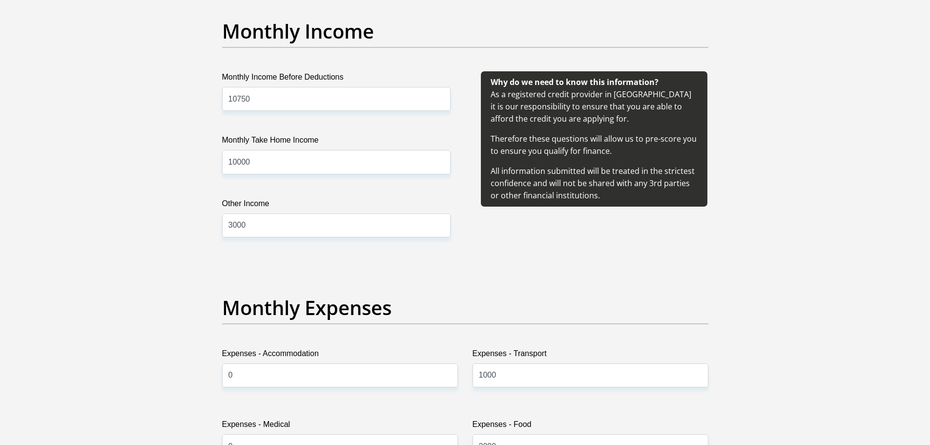
type input "0730065854"
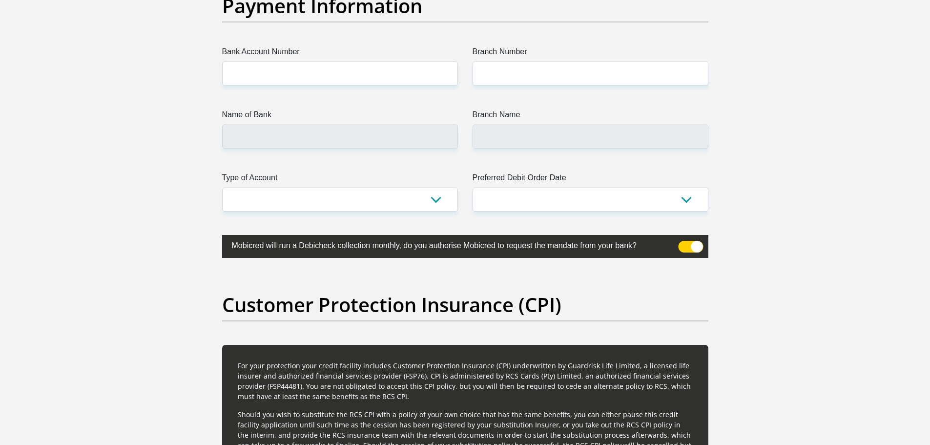
scroll to position [2277, 0]
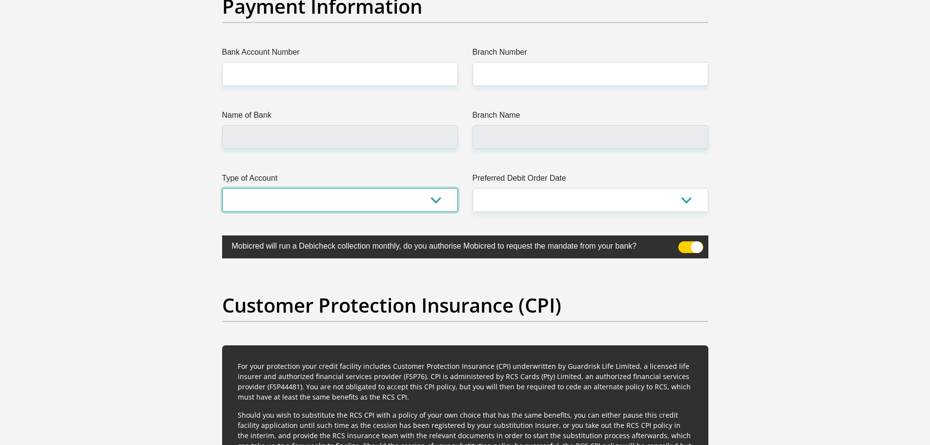
click at [417, 203] on select "Cheque Savings" at bounding box center [340, 200] width 236 height 24
select select "SAV"
click at [222, 188] on select "Cheque Savings" at bounding box center [340, 200] width 236 height 24
click at [517, 200] on select "1st 2nd 3rd 4th 5th 7th 18th 19th 20th 21st 22nd 23rd 24th 25th 26th 27th 28th …" at bounding box center [591, 200] width 236 height 24
select select "28"
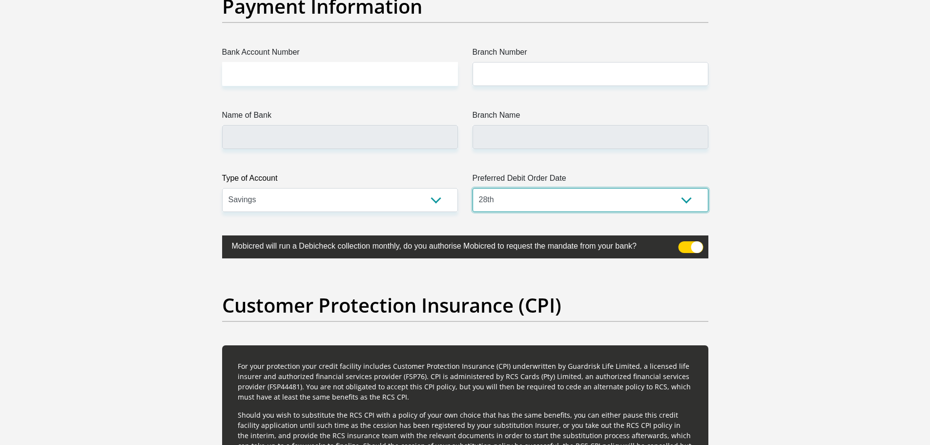
click at [473, 188] on select "1st 2nd 3rd 4th 5th 7th 18th 19th 20th 21st 22nd 23rd 24th 25th 26th 27th 28th …" at bounding box center [591, 200] width 236 height 24
click at [258, 73] on input "Bank Account Number" at bounding box center [340, 74] width 236 height 24
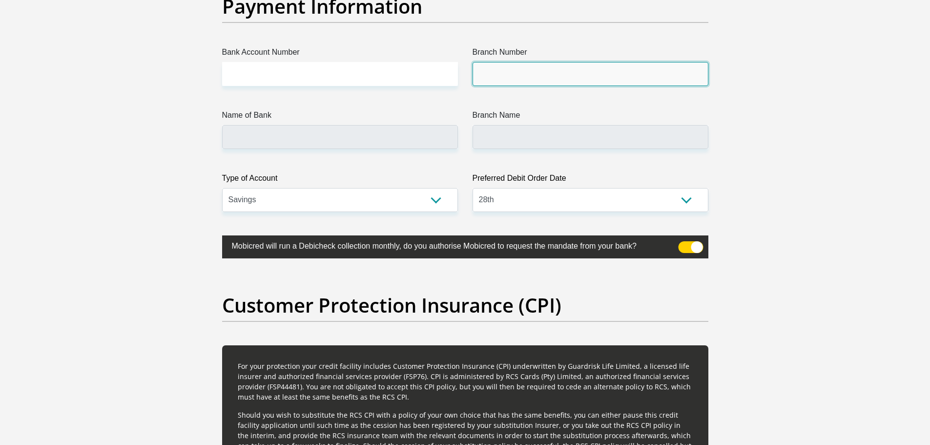
click at [546, 78] on input "Branch Number" at bounding box center [591, 74] width 236 height 24
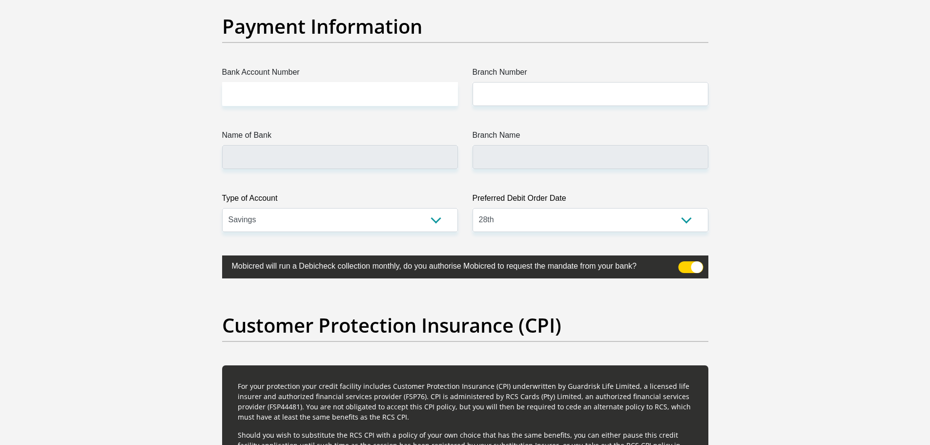
scroll to position [2278, 0]
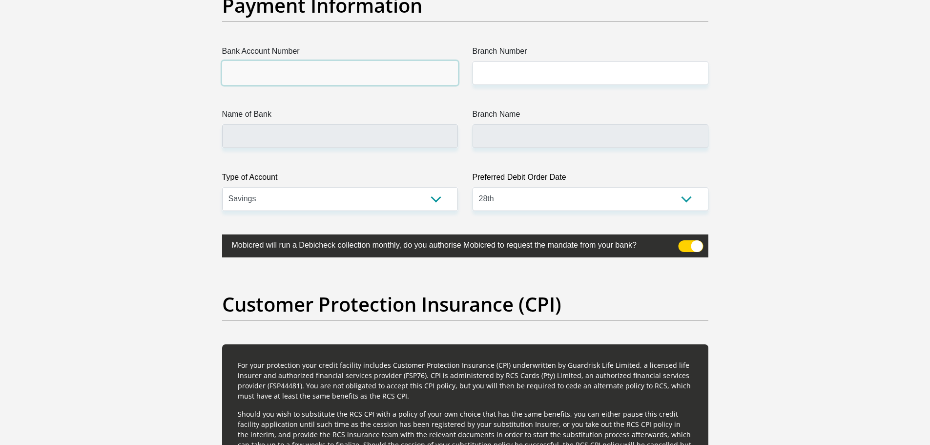
click at [312, 78] on input "Bank Account Number" at bounding box center [340, 73] width 236 height 24
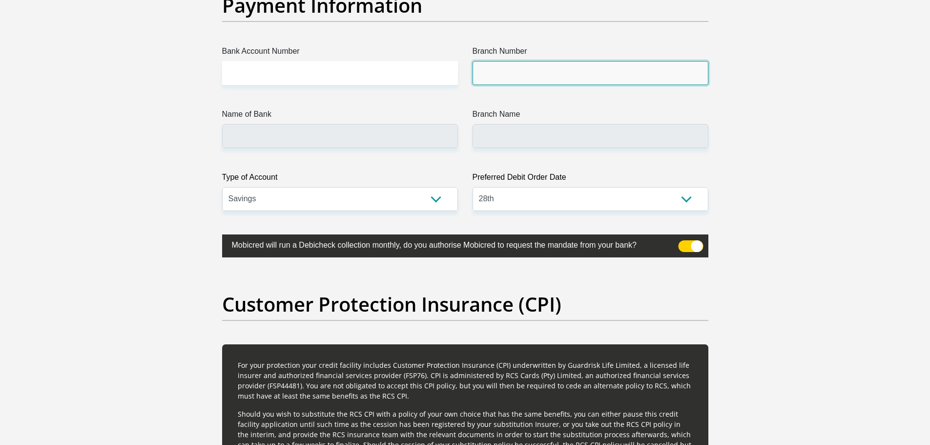
click at [495, 73] on input "Branch Number" at bounding box center [591, 73] width 236 height 24
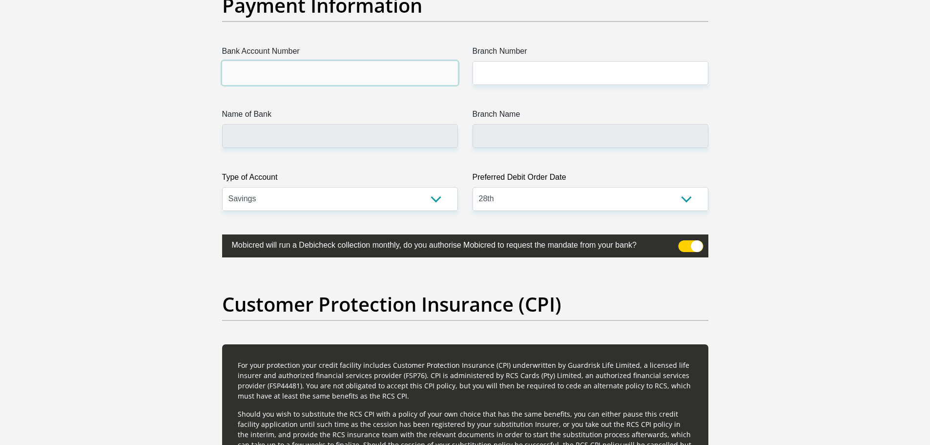
click at [376, 76] on input "Bank Account Number" at bounding box center [340, 73] width 236 height 24
click at [253, 67] on input "Bank Account Number" at bounding box center [340, 73] width 236 height 24
type input "1698355902"
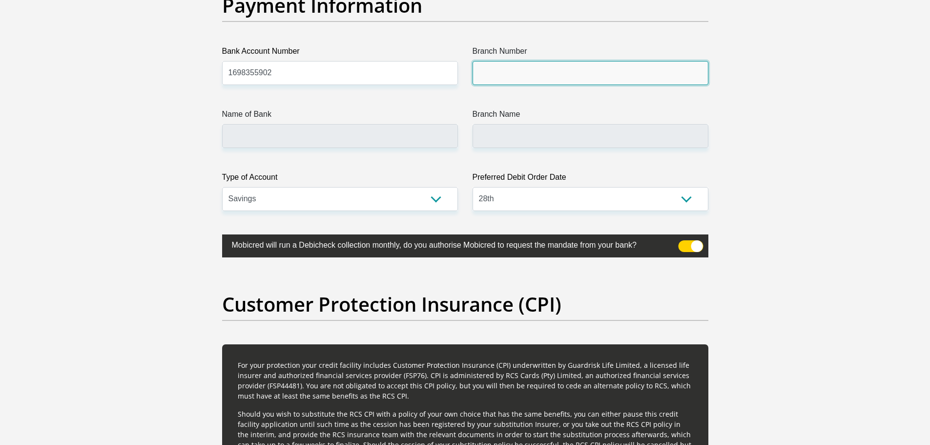
click at [531, 72] on input "Branch Number" at bounding box center [591, 73] width 236 height 24
type input "470010"
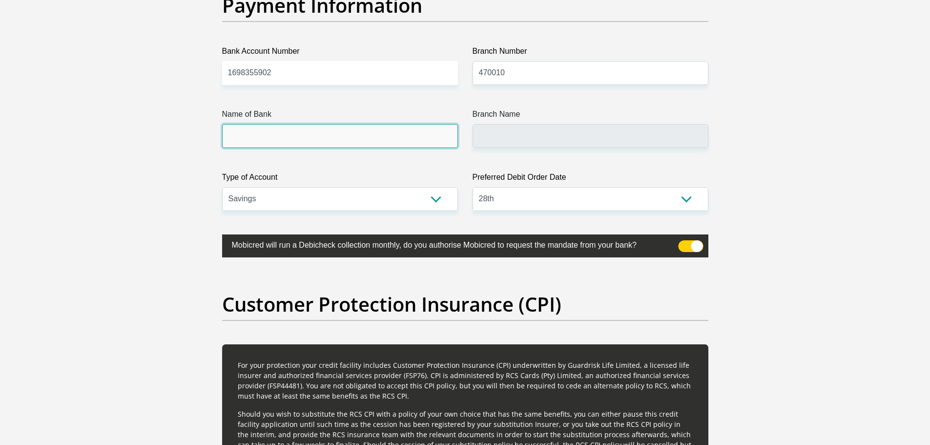
click at [293, 138] on input "Name of Bank" at bounding box center [340, 136] width 236 height 24
type input "CAPITEC BANK LIMITED"
type input "CAPITEC BANK CPC"
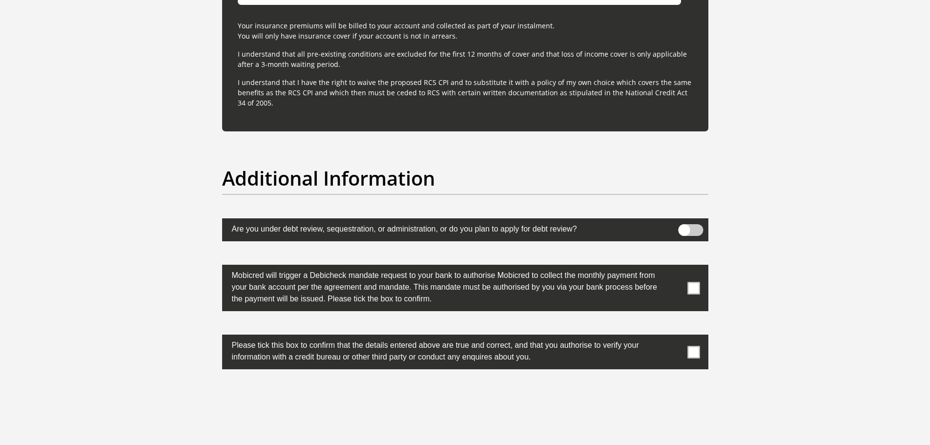
scroll to position [3011, 0]
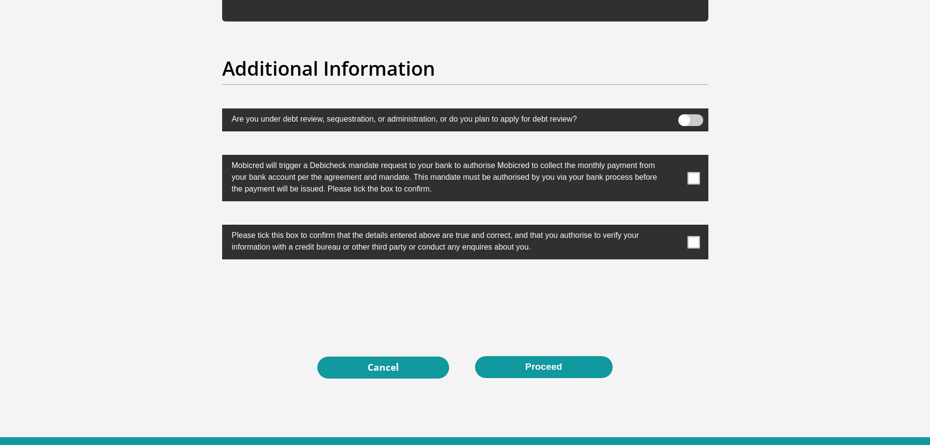
click at [690, 180] on span at bounding box center [694, 178] width 12 height 12
click at [675, 157] on input "checkbox" at bounding box center [675, 157] width 0 height 0
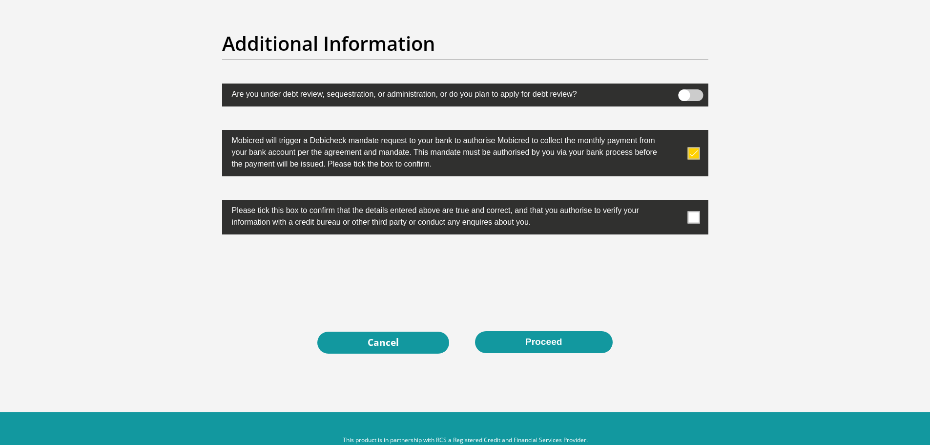
scroll to position [3060, 0]
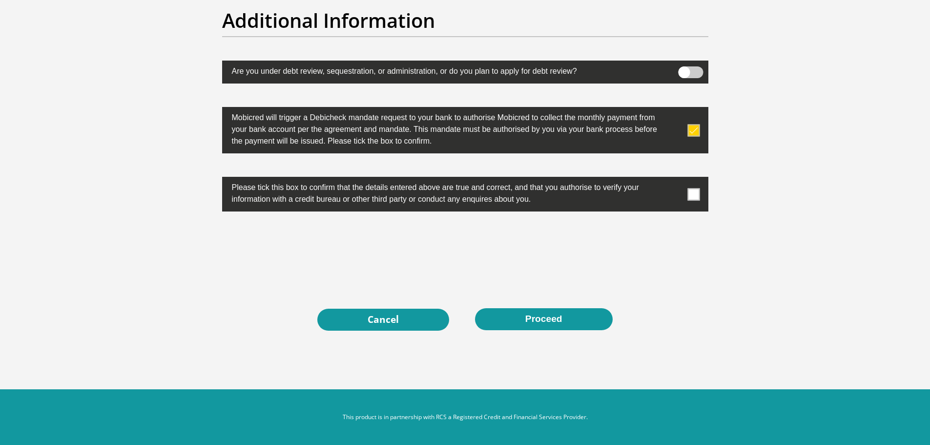
click at [692, 191] on span at bounding box center [694, 194] width 12 height 12
click at [675, 179] on input "checkbox" at bounding box center [675, 179] width 0 height 0
click at [538, 315] on button "Proceed" at bounding box center [544, 319] width 138 height 22
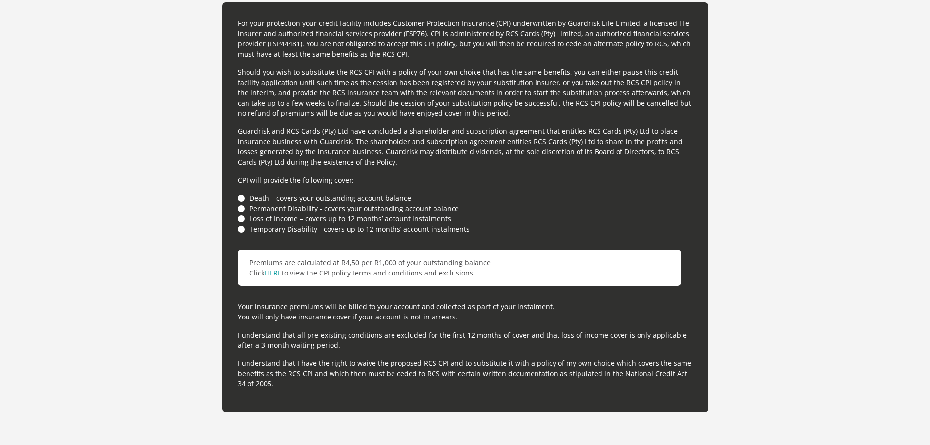
scroll to position [2585, 0]
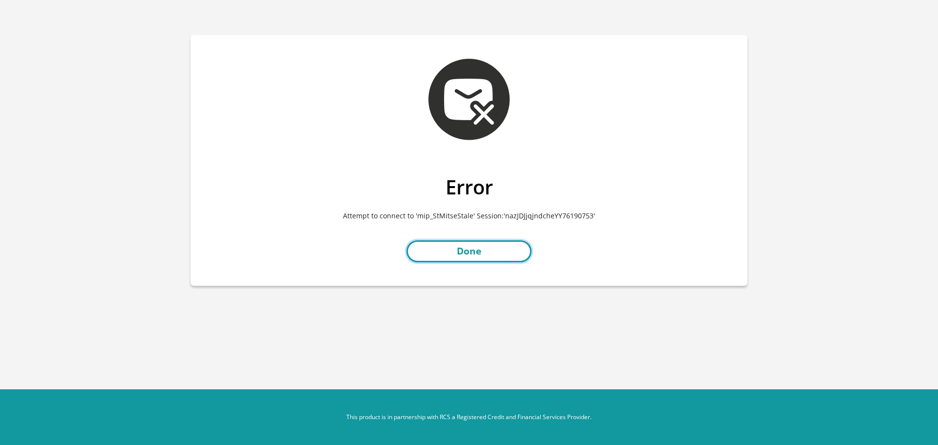
click at [445, 250] on link "Done" at bounding box center [468, 251] width 125 height 22
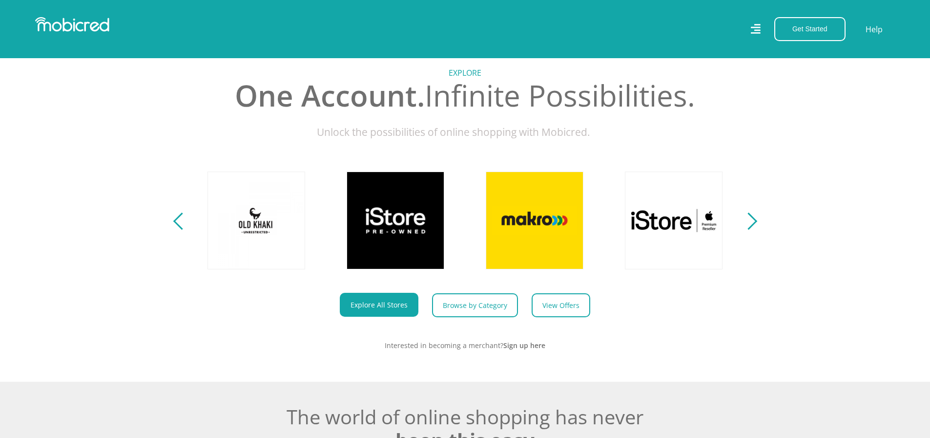
scroll to position [391, 0]
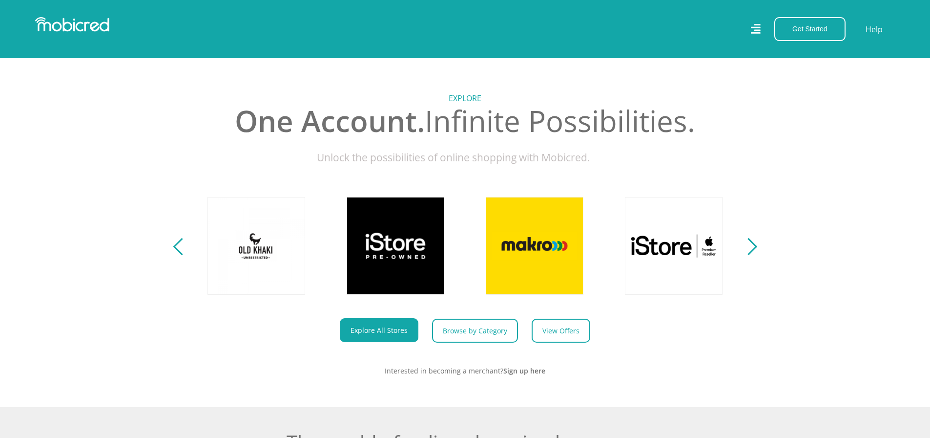
click at [756, 251] on section "Explore One Account. Infinite Possibilities. Unlock the possibilities of online…" at bounding box center [465, 227] width 930 height 360
click at [752, 254] on div "Next" at bounding box center [748, 246] width 17 height 17
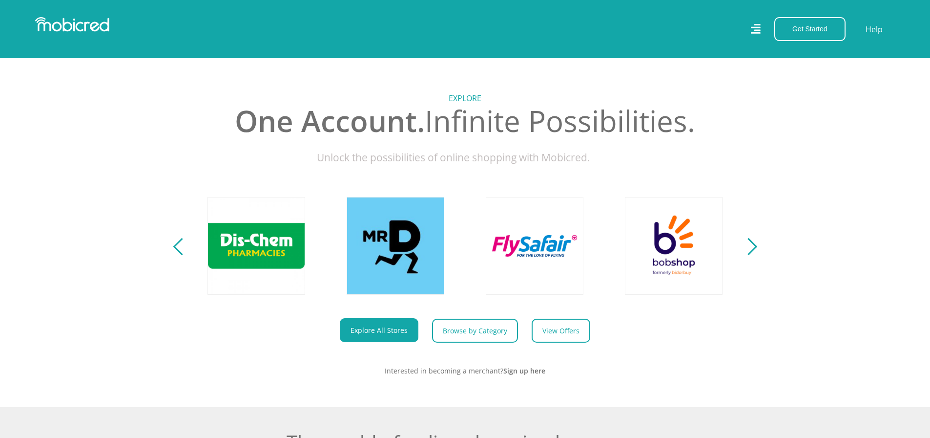
scroll to position [0, 1253]
click at [752, 254] on div "Next" at bounding box center [748, 246] width 17 height 17
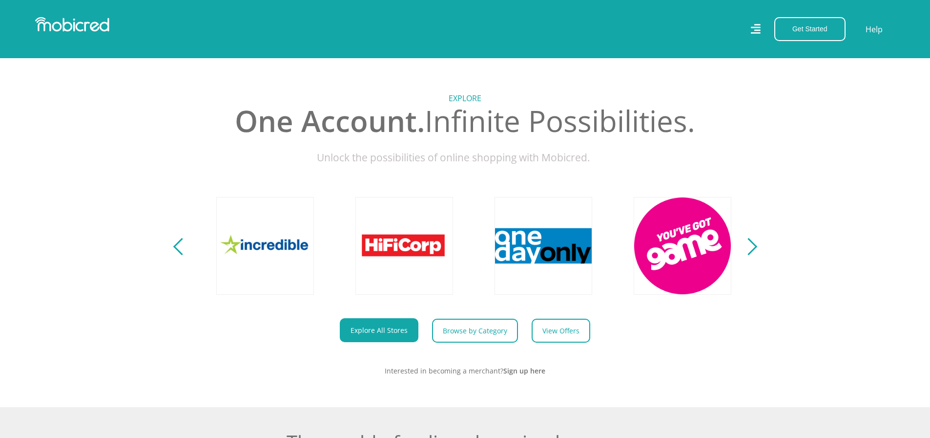
scroll to position [0, 1810]
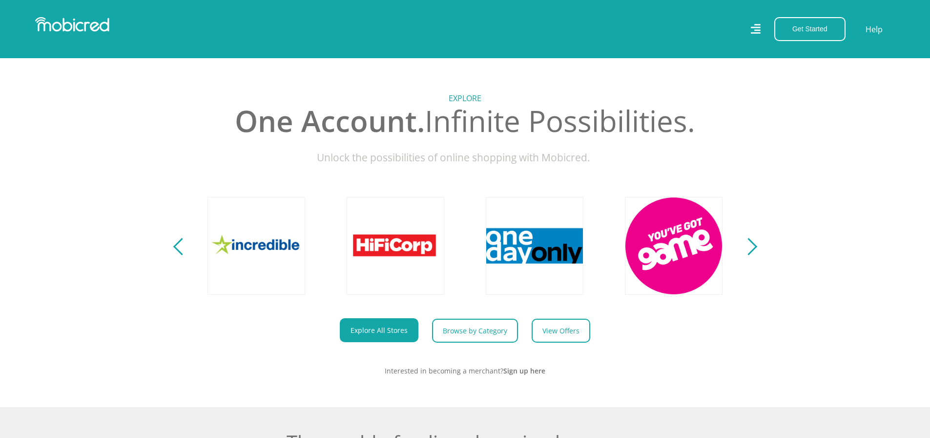
click at [752, 254] on div "Next" at bounding box center [748, 246] width 17 height 17
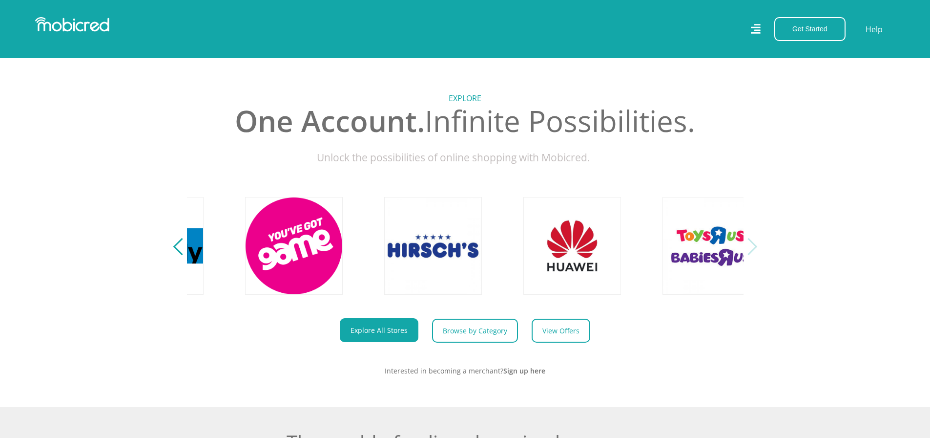
scroll to position [0, 2227]
